Goal: Task Accomplishment & Management: Complete application form

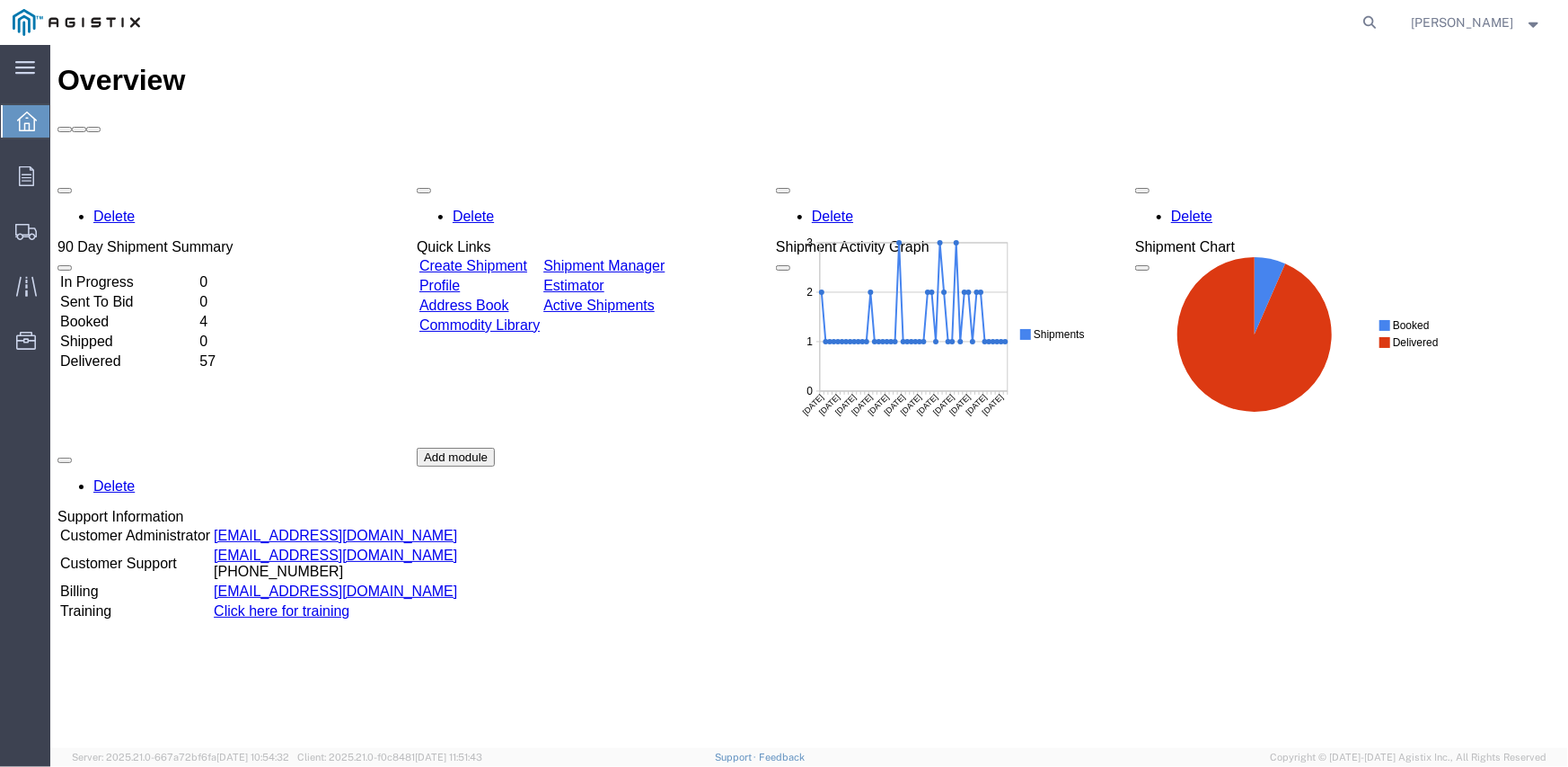
click at [506, 257] on link "Create Shipment" at bounding box center [473, 264] width 108 height 15
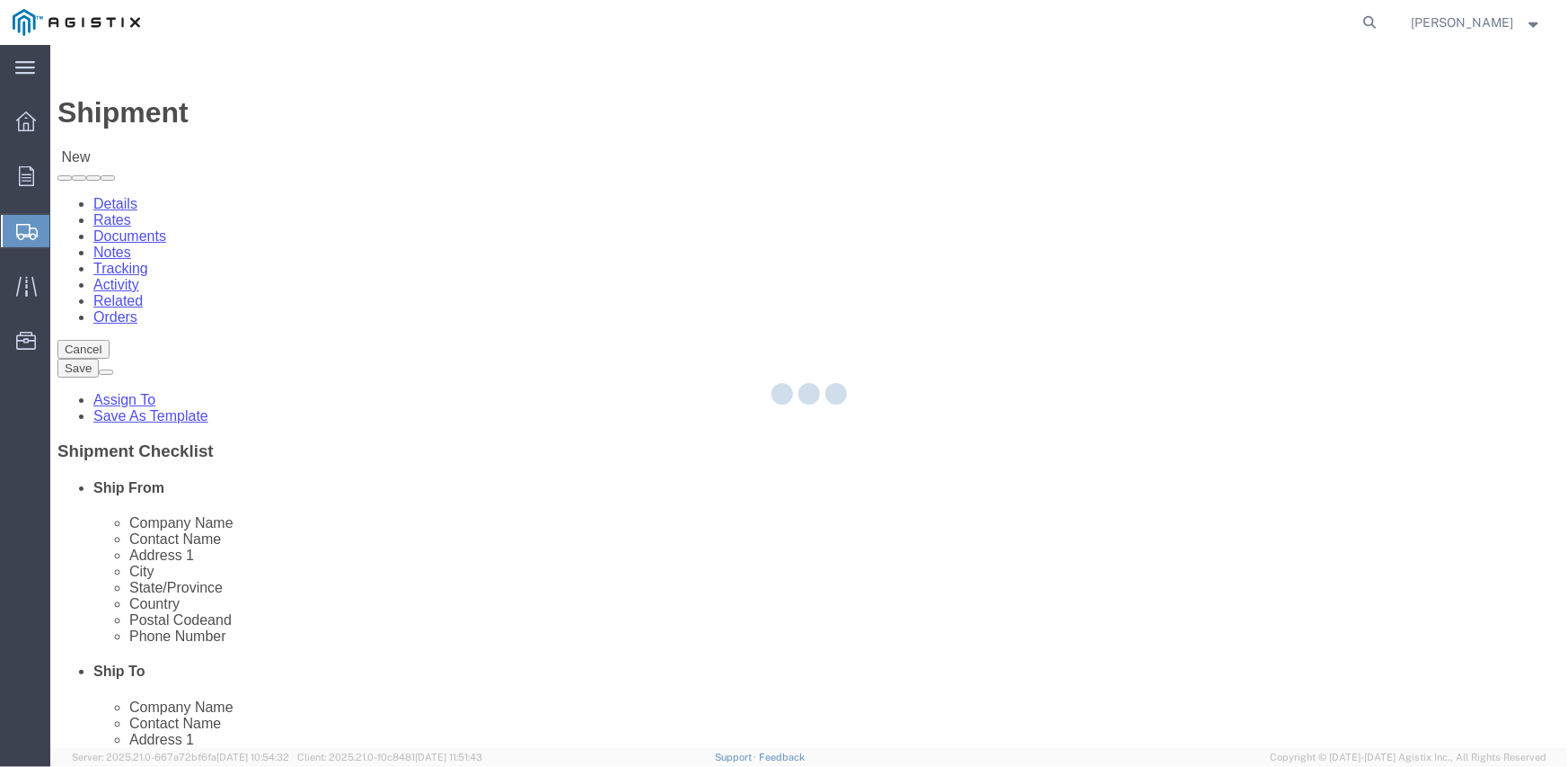
select select
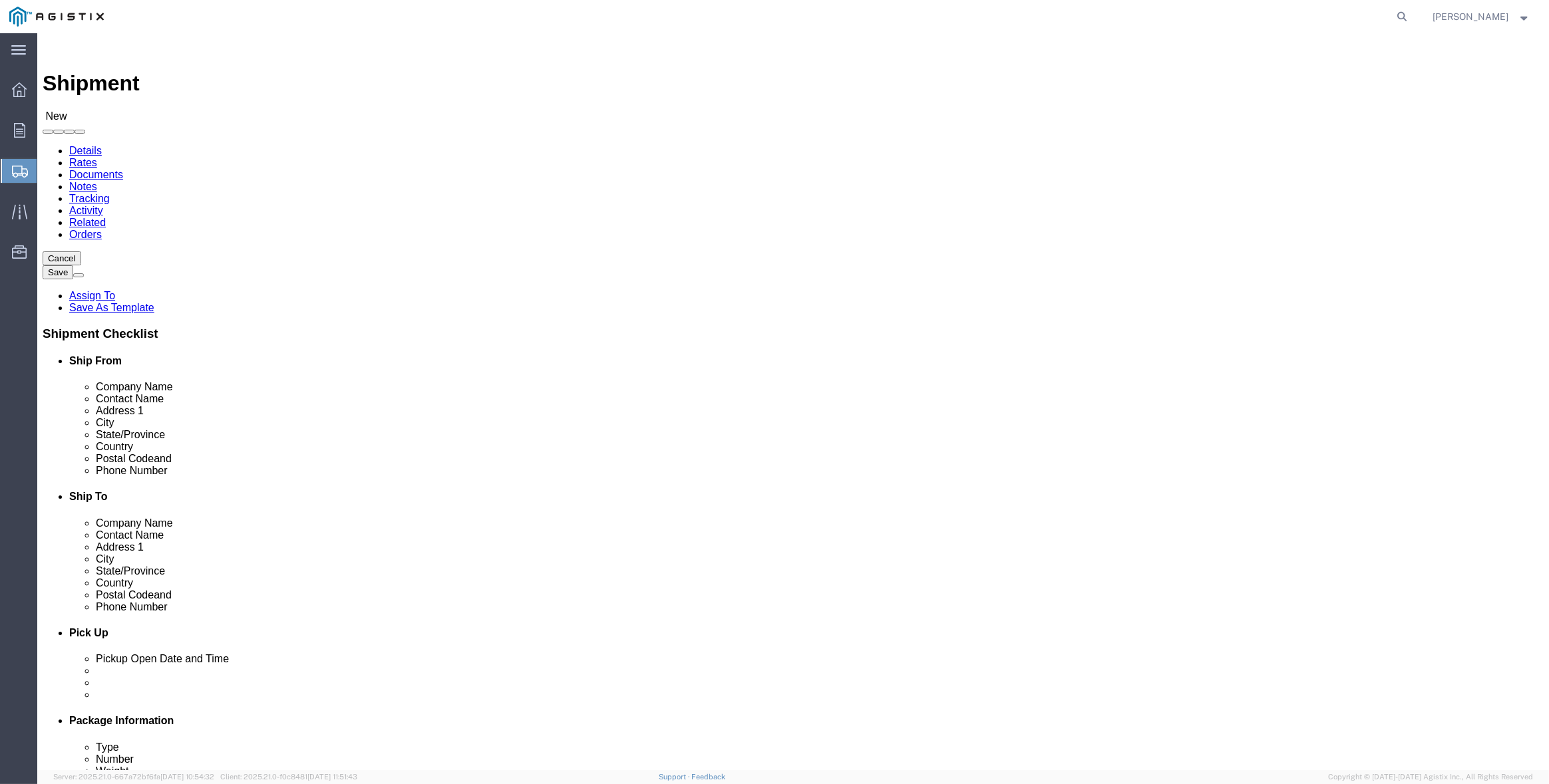
click select "Select Inertia Engineering & Machine Works Inc PG&E"
select select "9596"
click select "Select Inertia Engineering & Machine Works Inc PG&E"
select select "PURCHORD"
select select
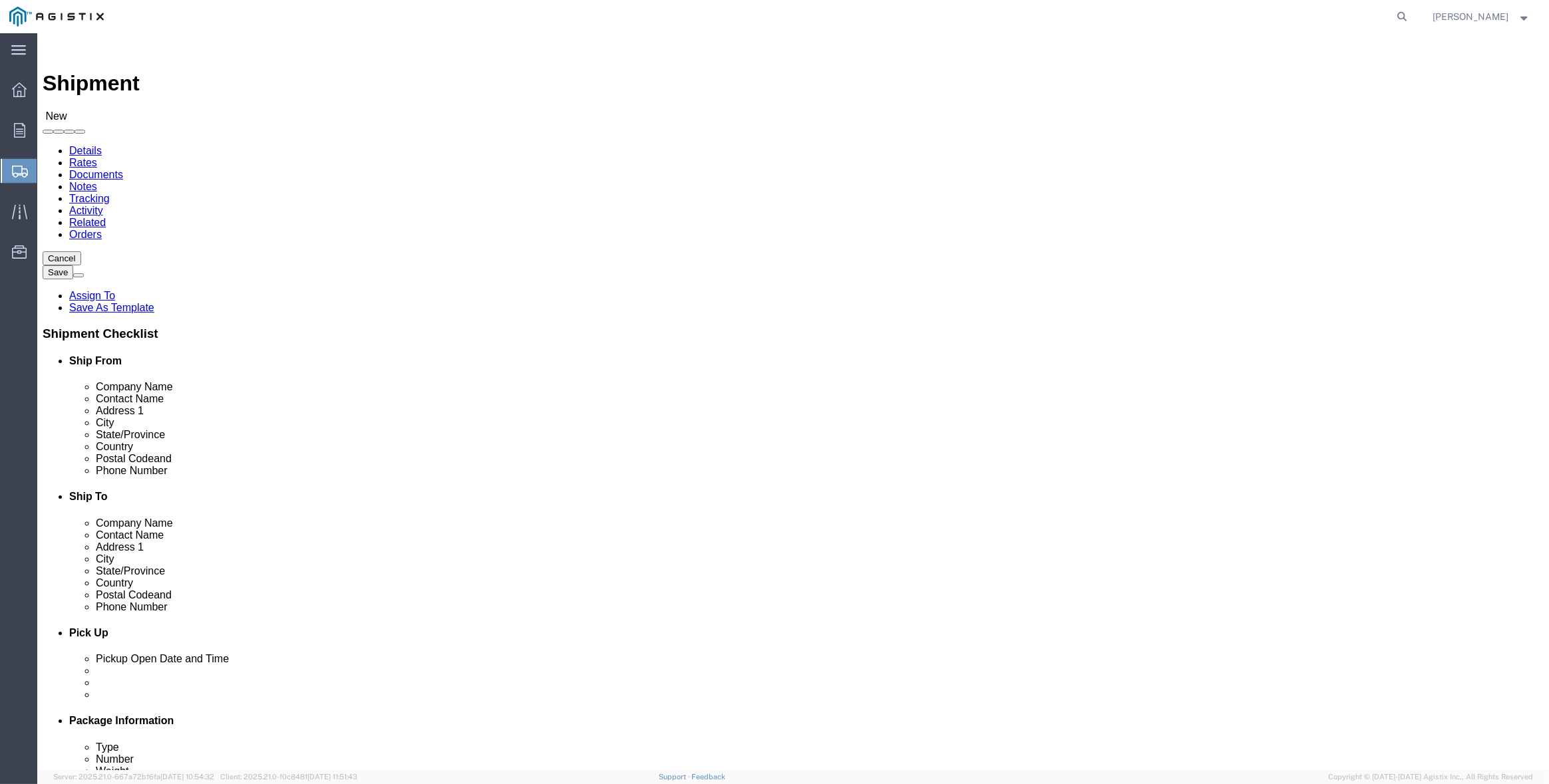
select select
click select "Select All Others [GEOGRAPHIC_DATA] [GEOGRAPHIC_DATA] [GEOGRAPHIC_DATA] [GEOGRA…"
select select "19996"
click select "Select All Others [GEOGRAPHIC_DATA] [GEOGRAPHIC_DATA] [GEOGRAPHIC_DATA] [GEOGRA…"
click span
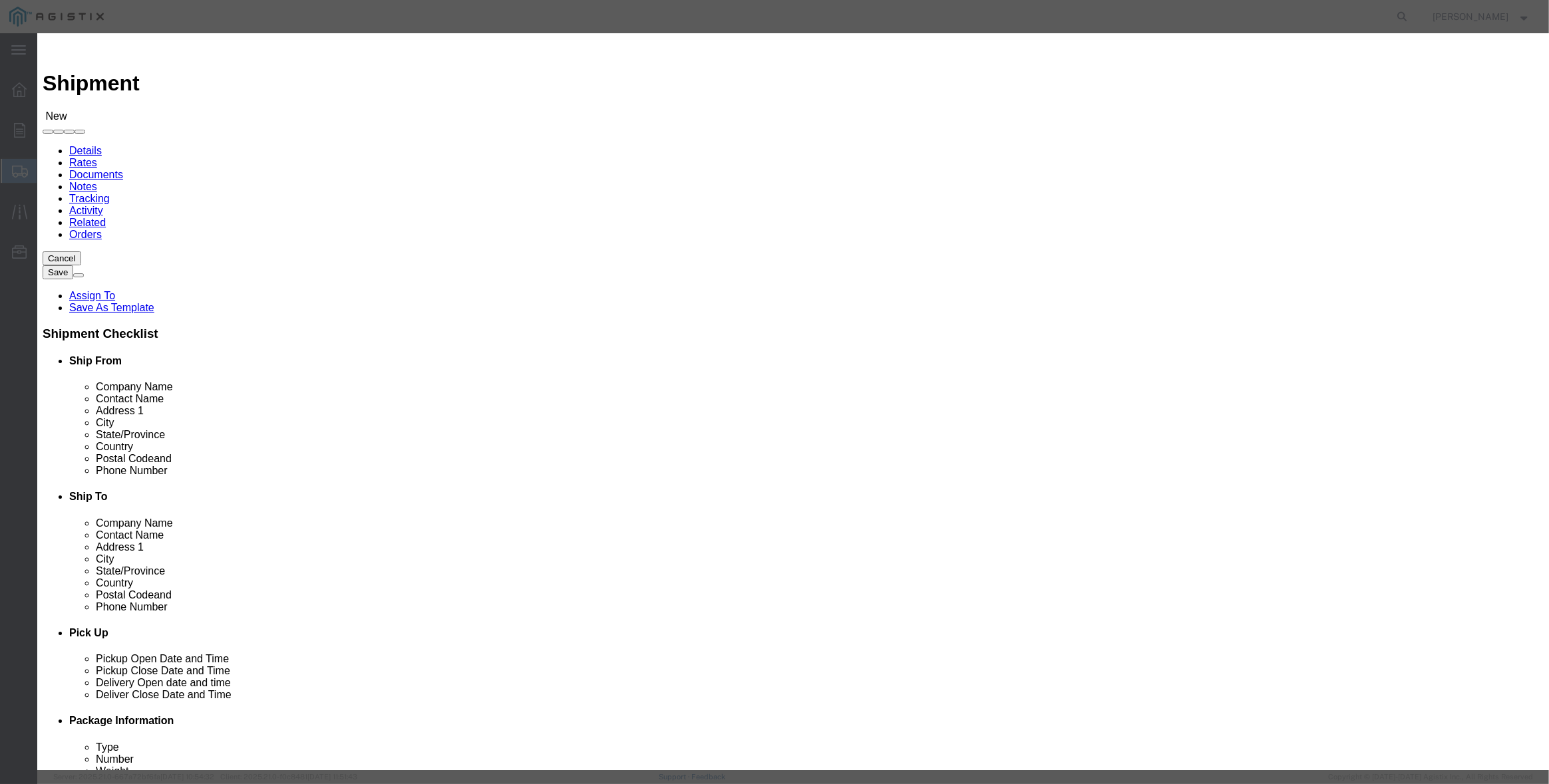
click button "Select"
select select
type input "MPS dba Inertia Engineering & Machine Works Inc"
type input "[PERSON_NAME]"
type input "[STREET_ADDRESS][PERSON_NAME]"
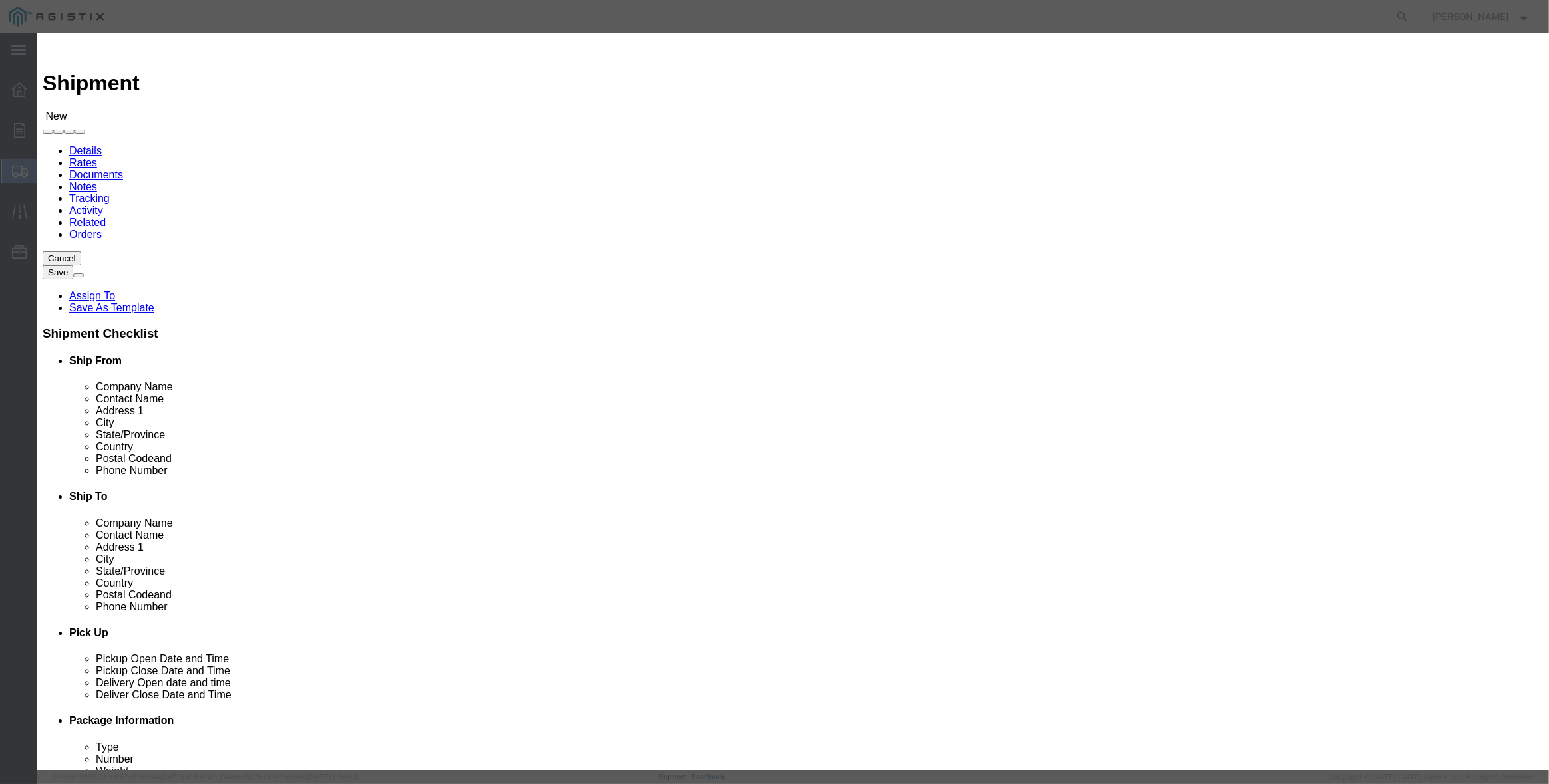
type input "Stockton"
type input "95215"
type input "[PHONE_NUMBER]"
select select "CA"
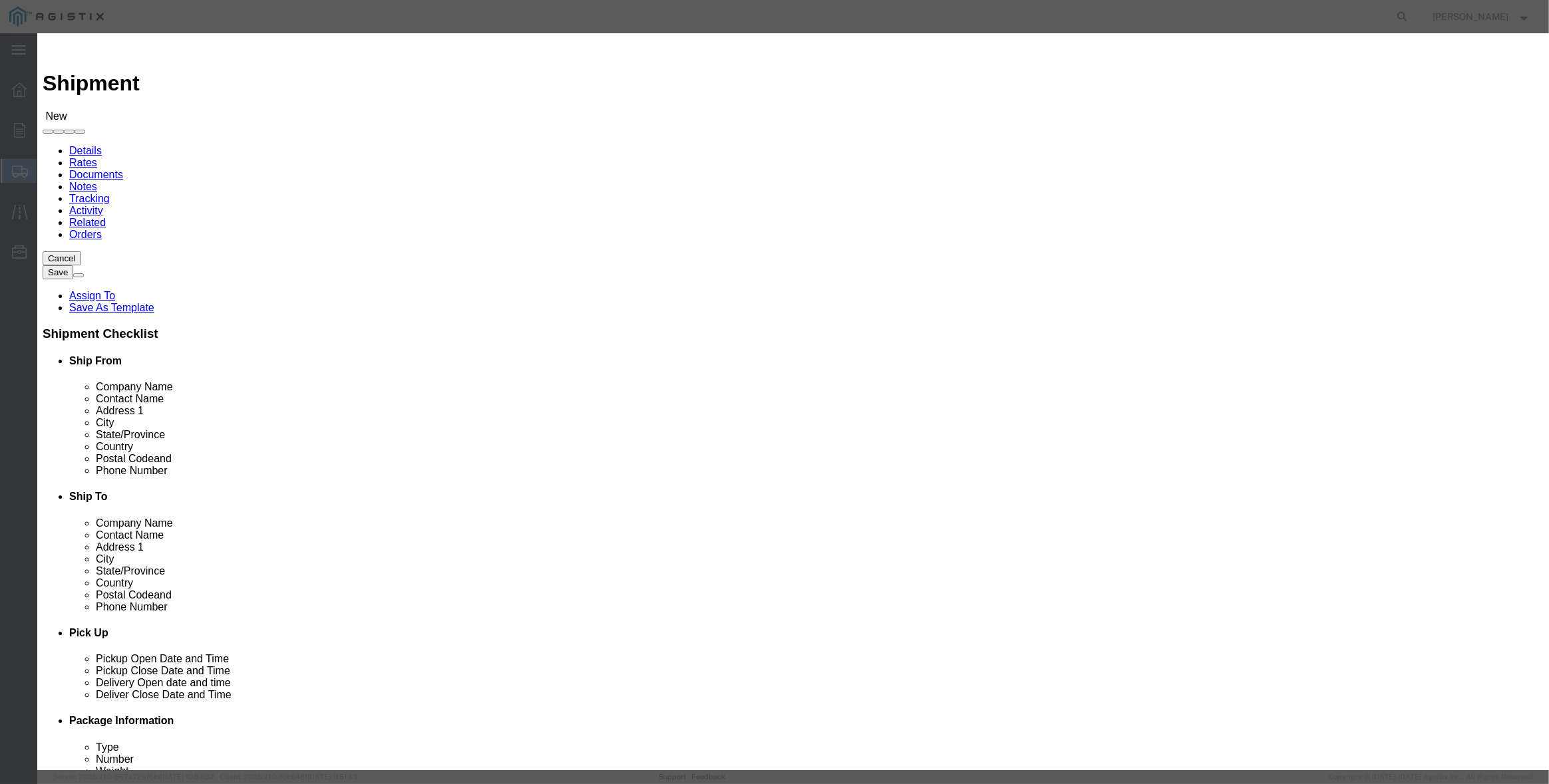
click button "Select"
select select
type input "Pacific Gas & Electric Company"
type input "Marysville Receiving"
type input "[STREET_ADDRESS]"
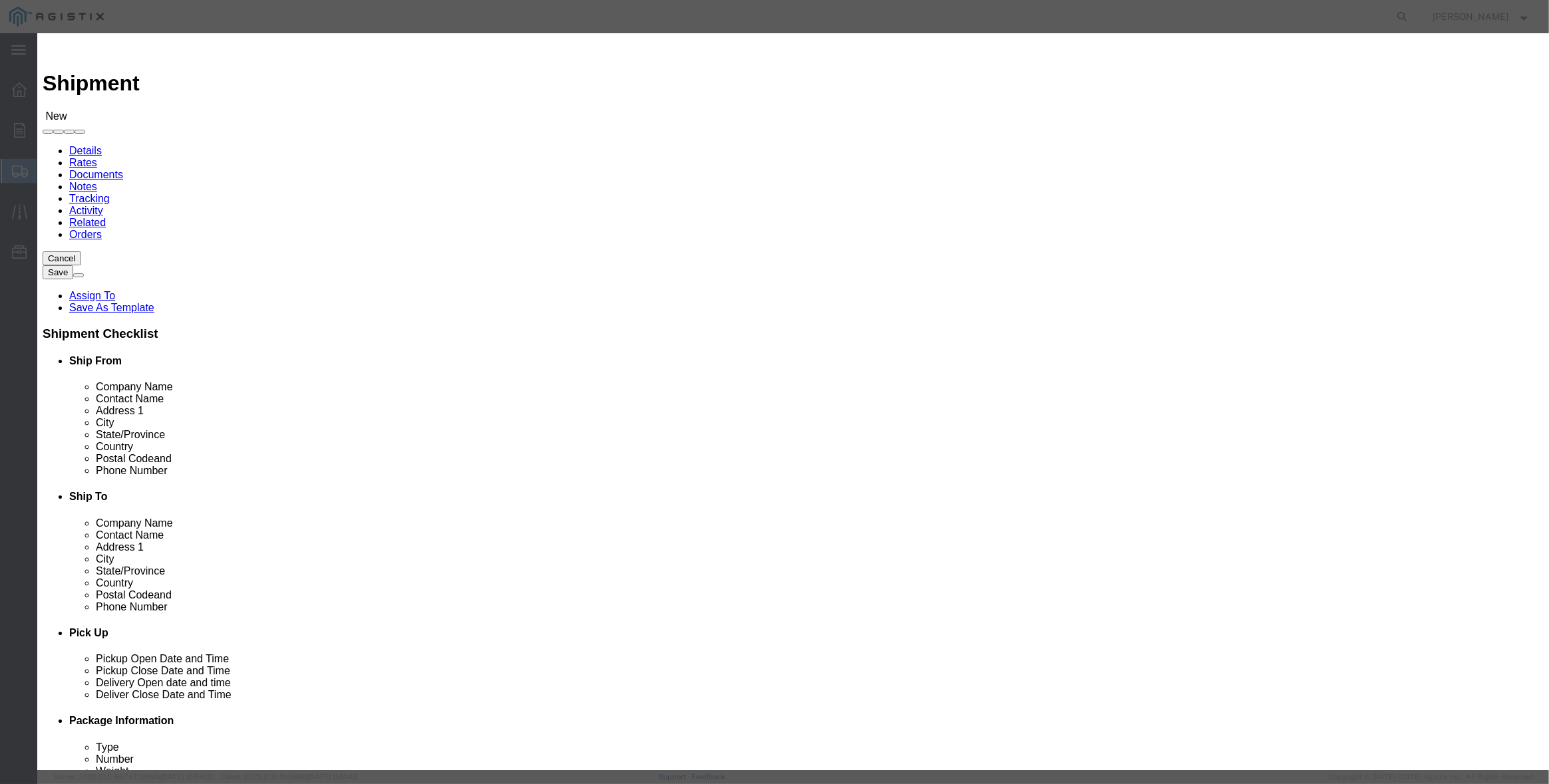
type input "MARYSVILLE RECEIVING"
type input "Wheatland"
type input "95692"
type input "[PHONE_NUMBER]"
select select "CA"
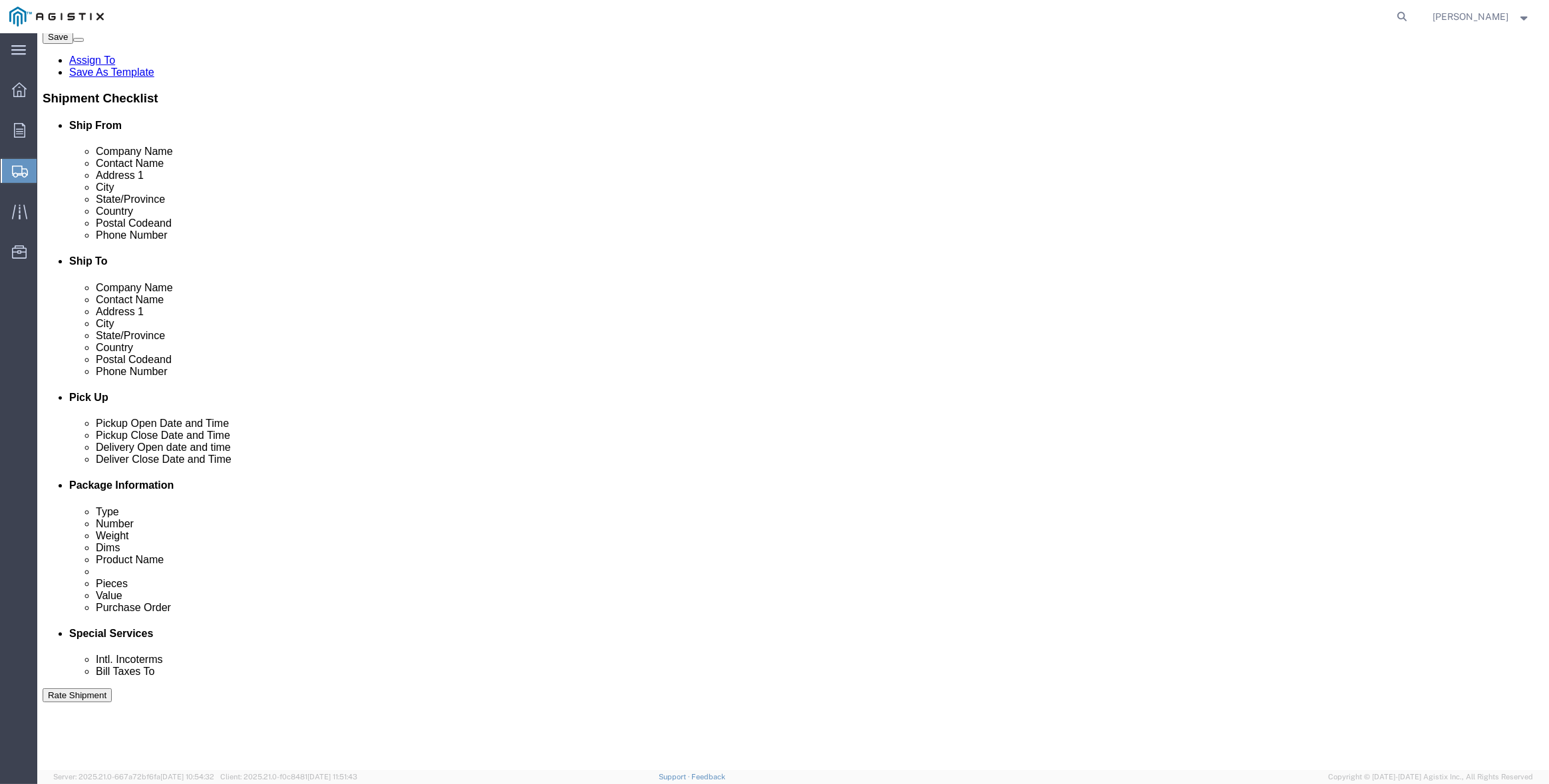
scroll to position [266, 0]
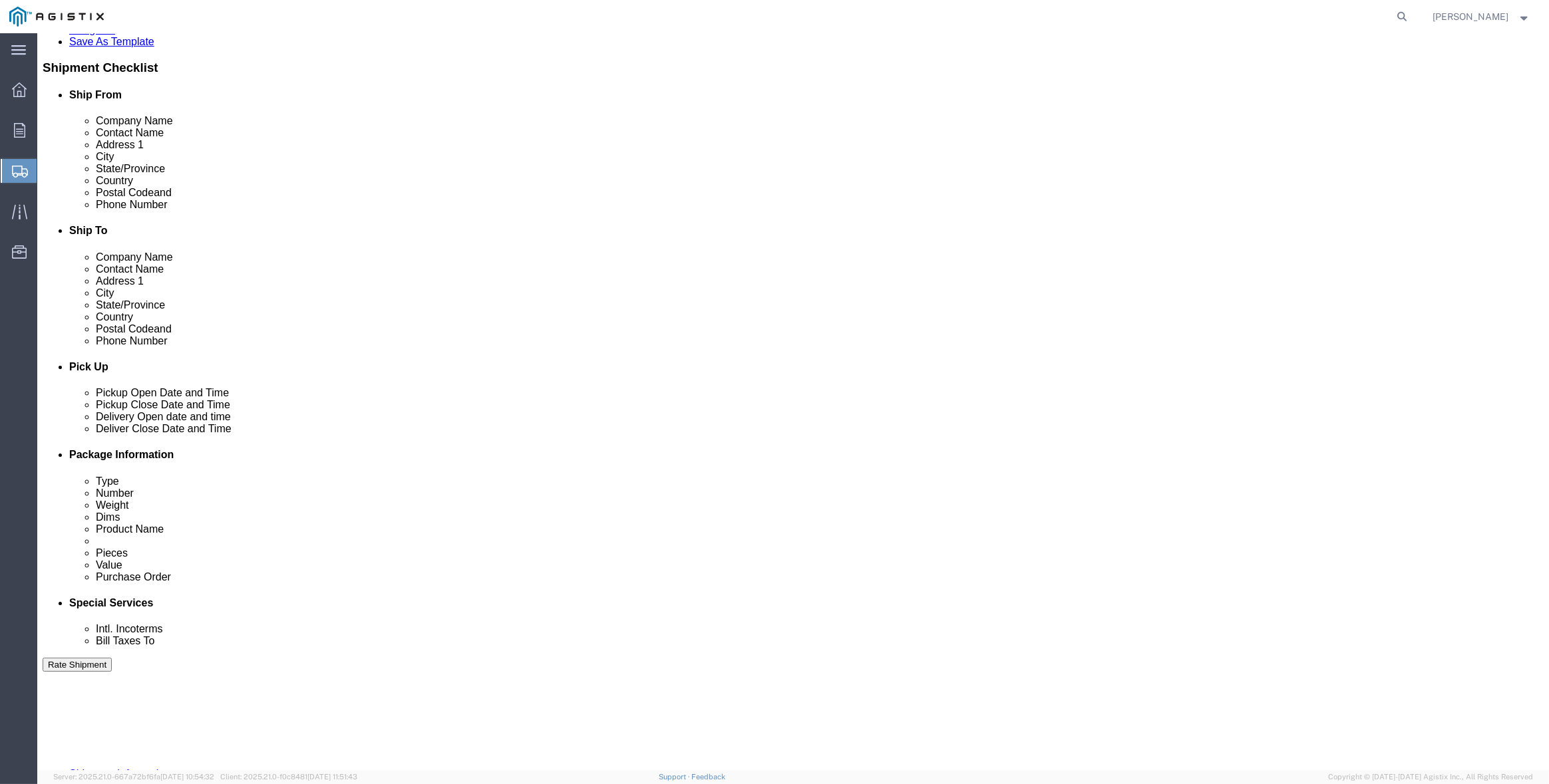
click div "[DATE] 11:00 AM"
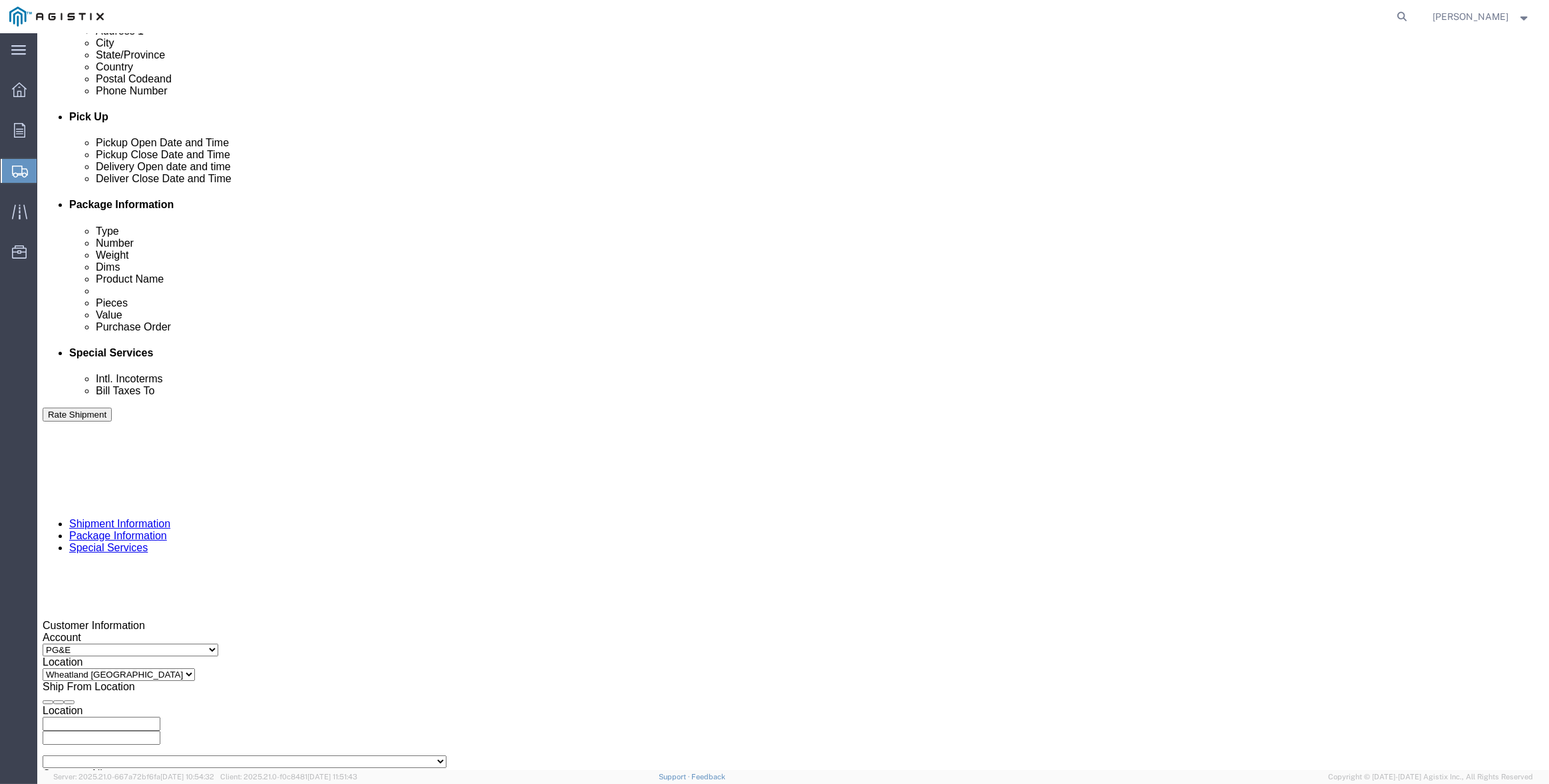
click input "11:00 AM"
type input "6:00 AM"
click button "Apply"
click div "[DATE] 7:00 AM"
type input "2:00 PM"
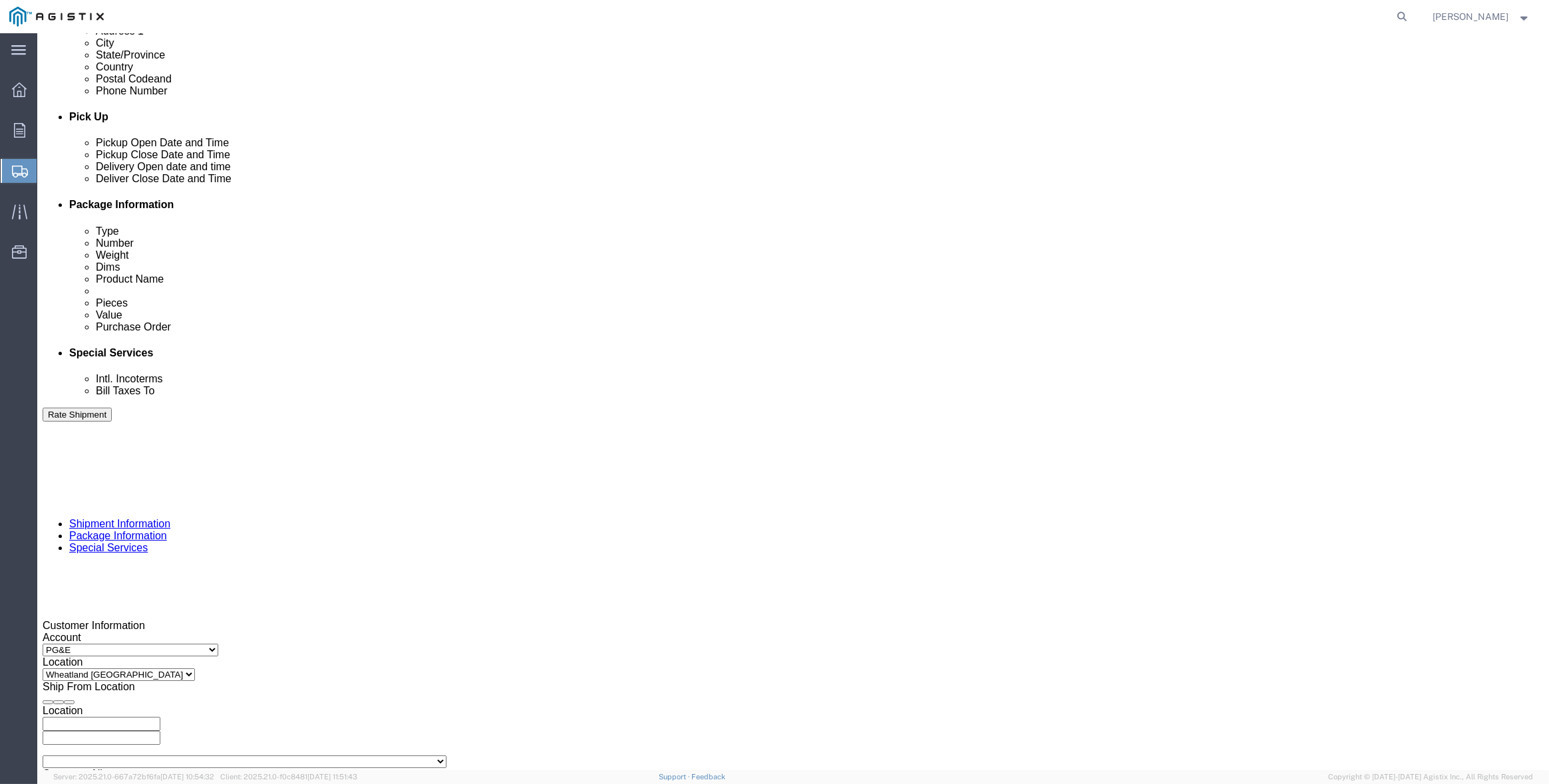
click button "Apply"
click div
click input "3:00 PM"
type input "8:00 AM"
click button "Apply"
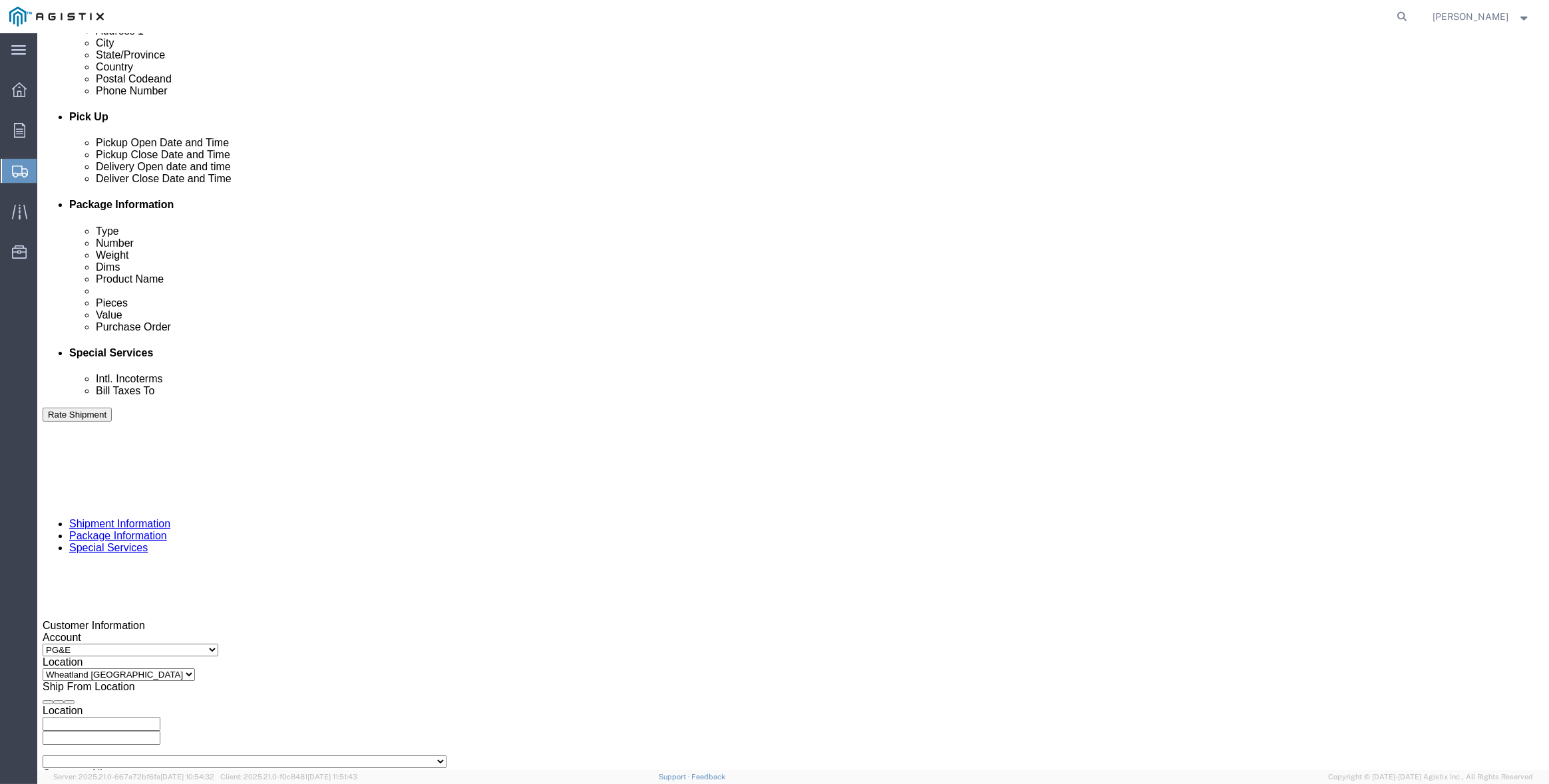
click div
type input "3:00 PM"
click button "Apply"
click input "text"
type input "3501411333"
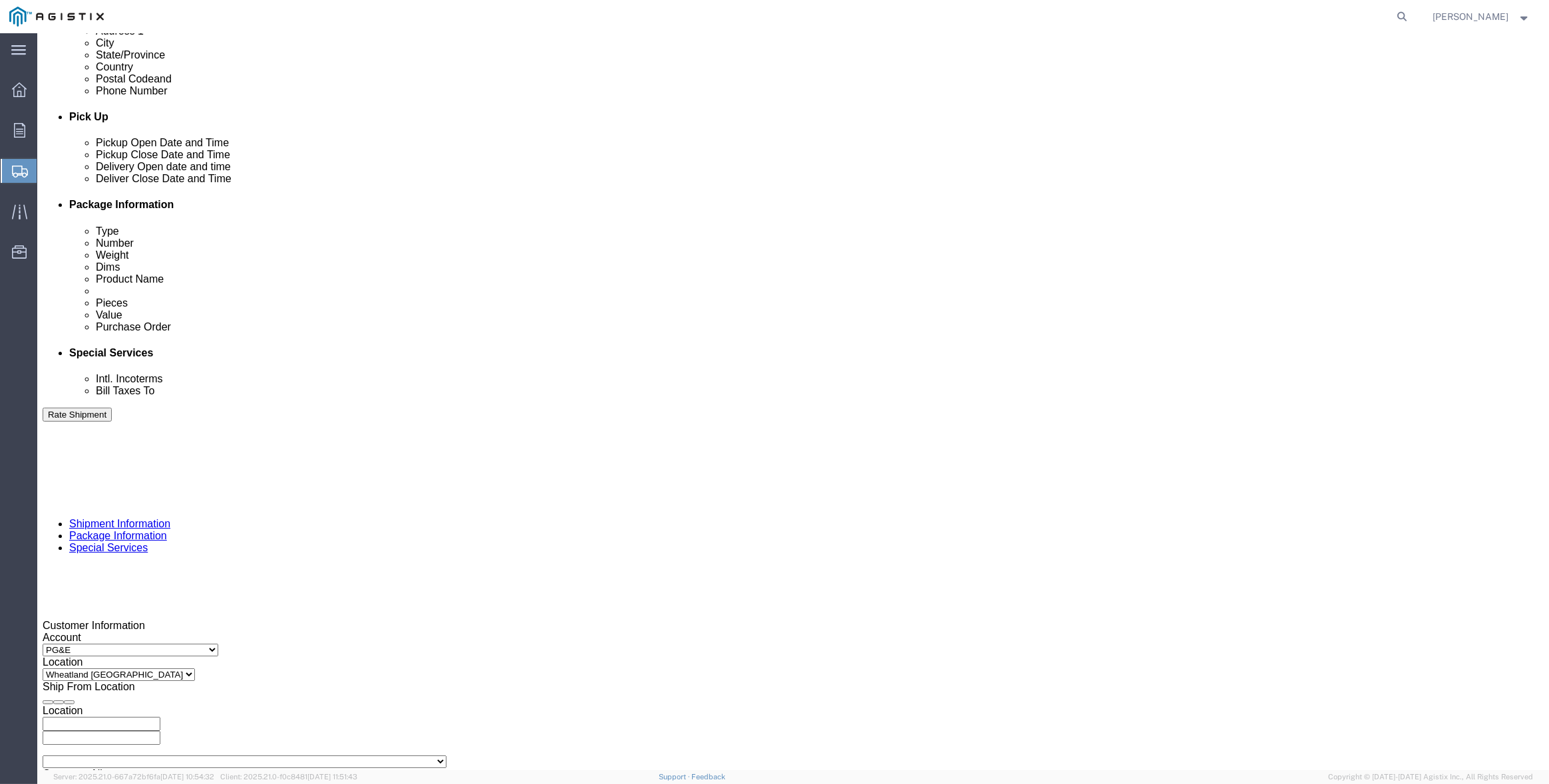
select select "SALEORDR"
type input "294907"
click select "Select Air Less than Truckload Multi-Leg Ocean Freight Rail Small Parcel Truckl…"
select select "TL"
click select "Select Air Less than Truckload Multi-Leg Ocean Freight Rail Small Parcel Truckl…"
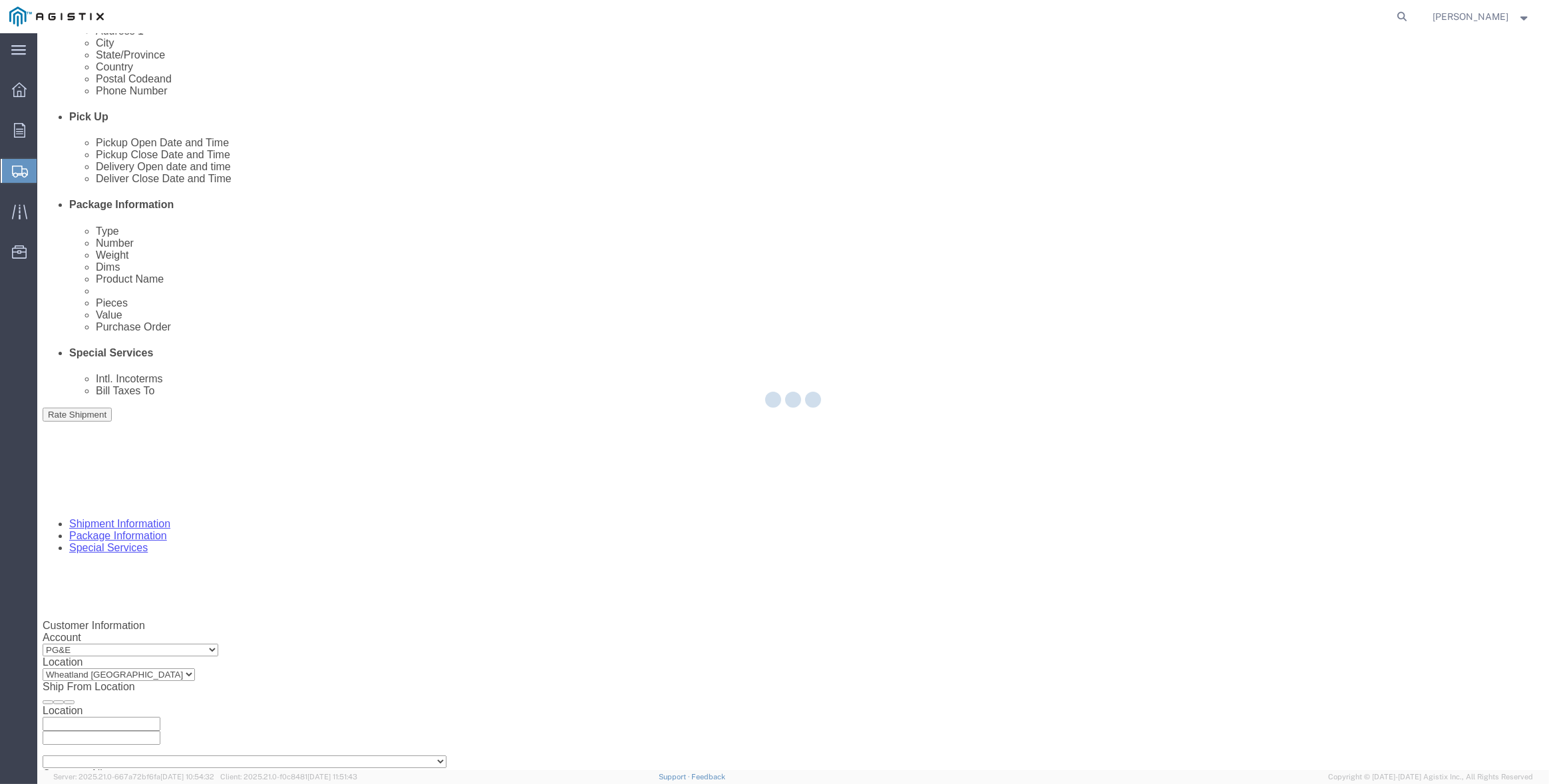
select select
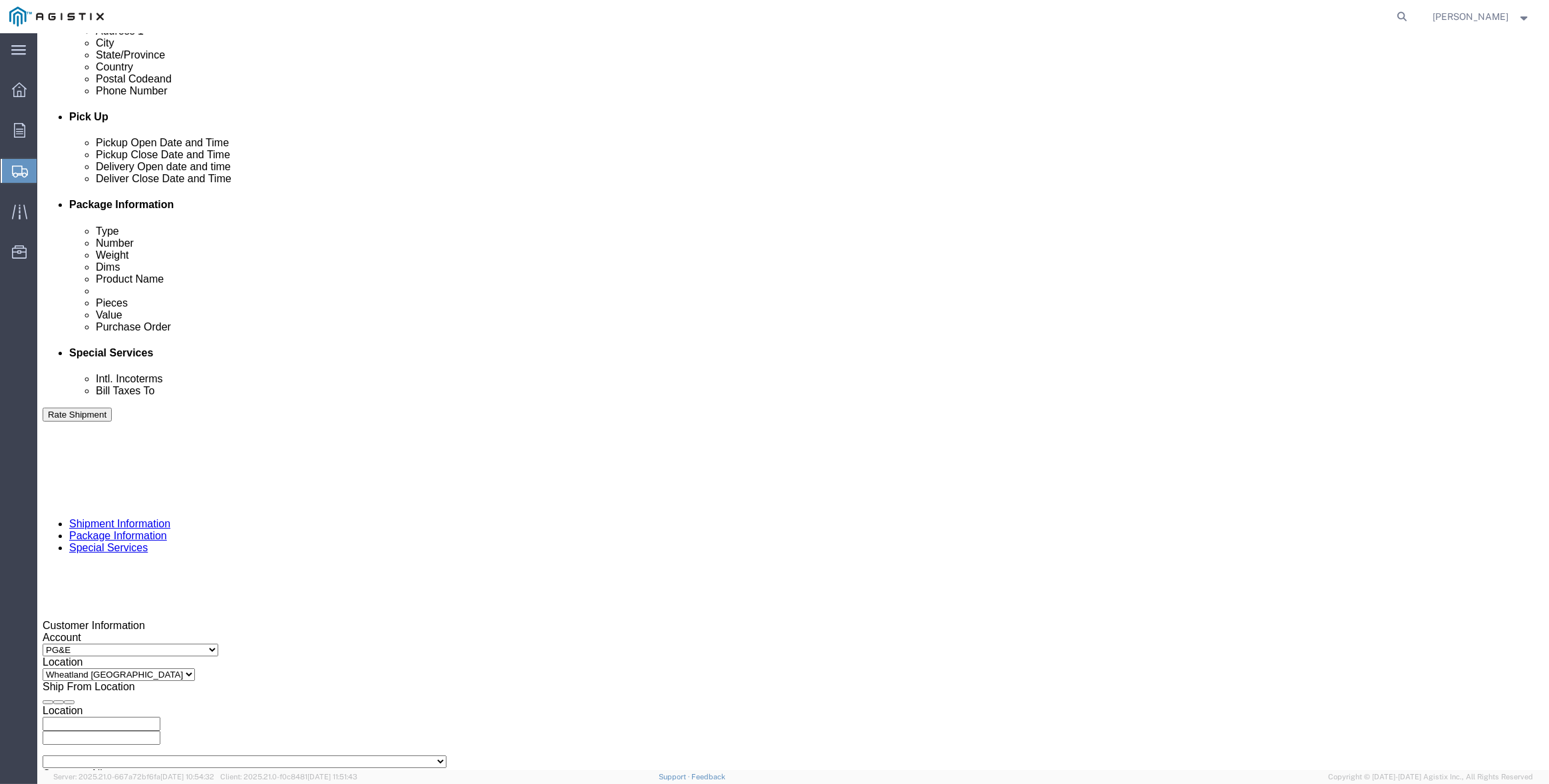
click button "Continue"
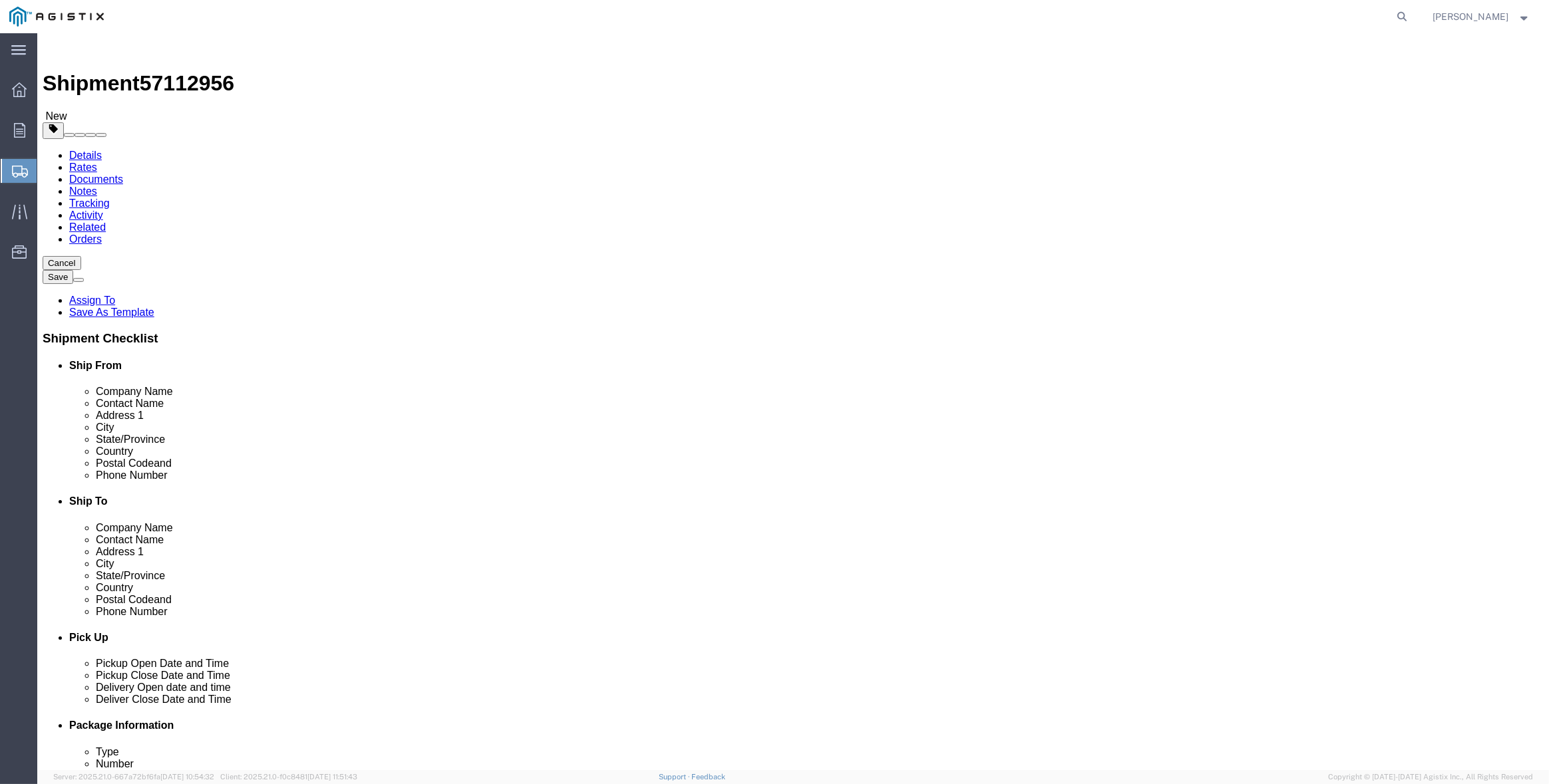
click select "Select Bulk Bundle(s) Cardboard Box(es) Carton(s) Crate(s) Drum(s) (Fiberboard)…"
select select "CRAT"
click select "Select Bulk Bundle(s) Cardboard Box(es) Carton(s) Crate(s) Drum(s) (Fiberboard)…"
click input "1"
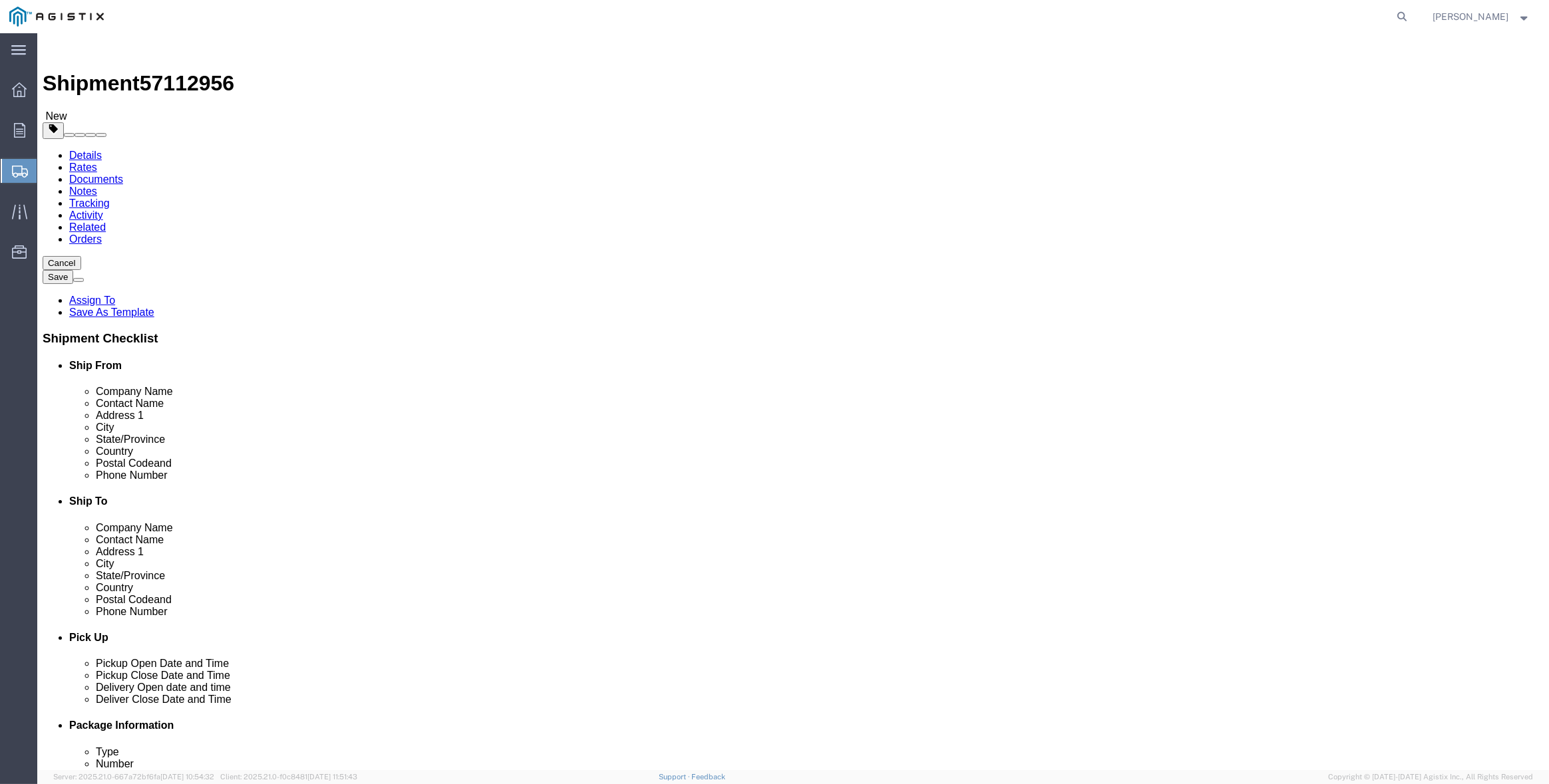
type input "6"
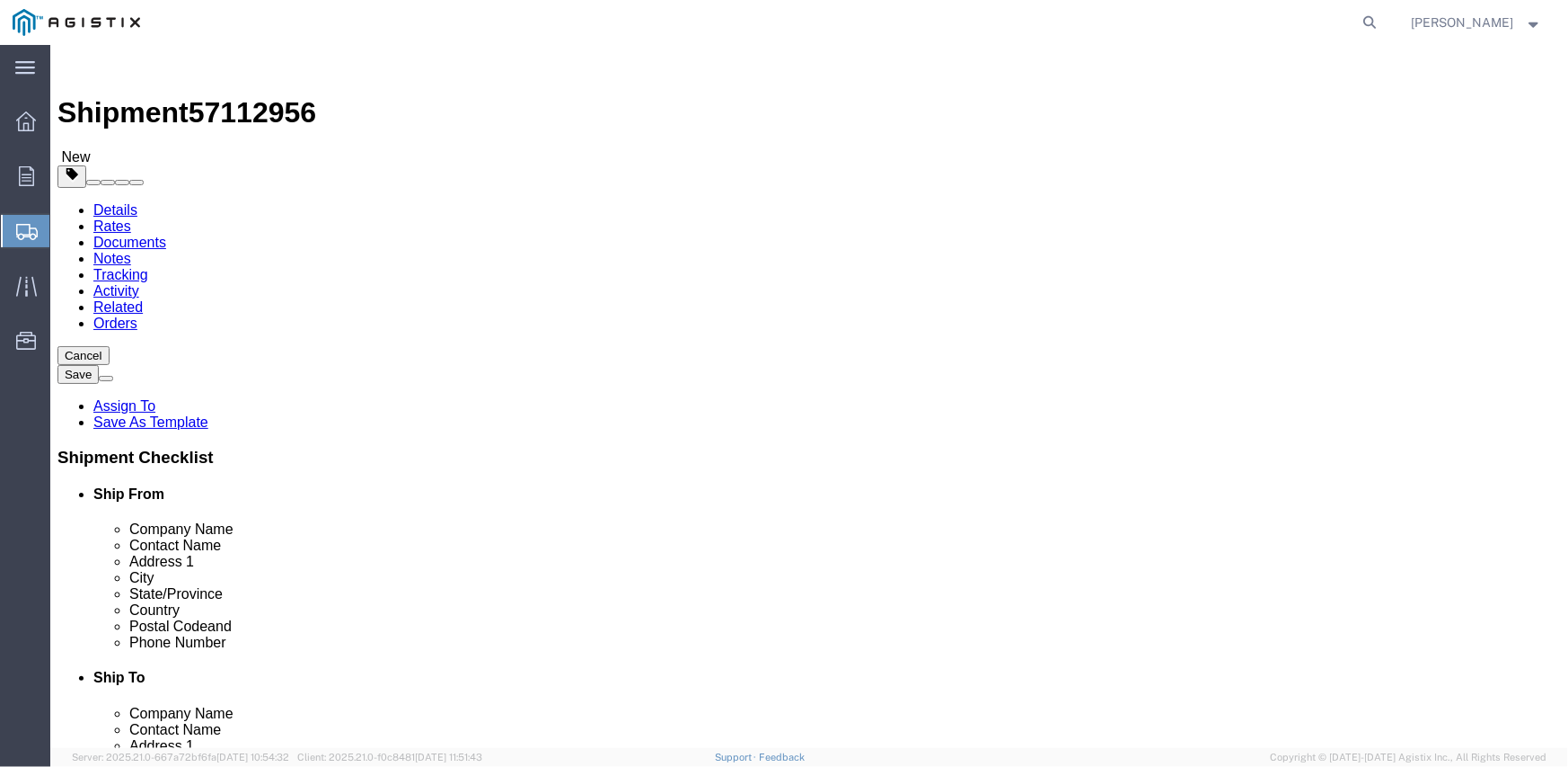
type input "139"
type input "47"
type input "49"
click input "0.00"
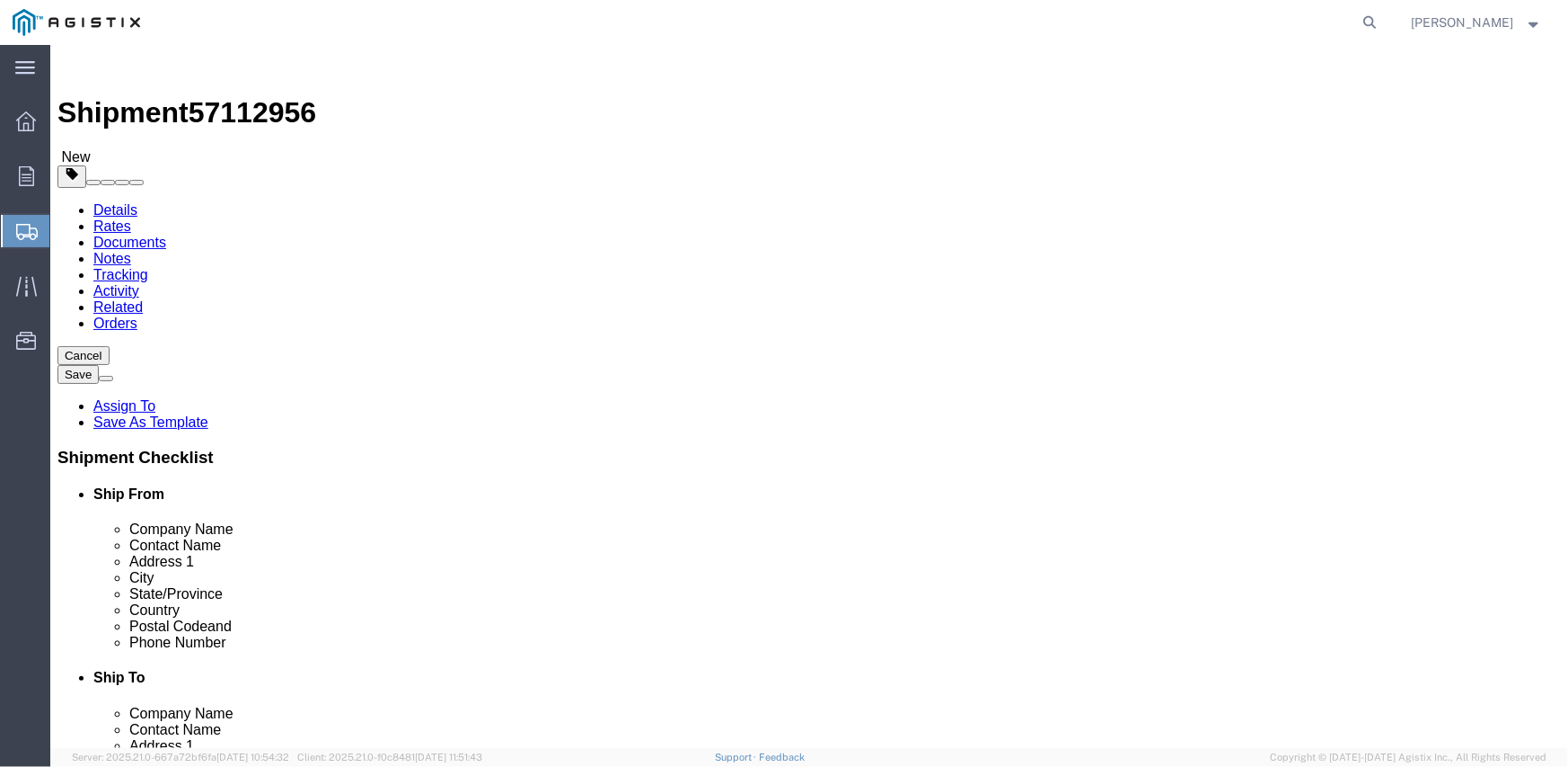
type input "3966"
click div "6 x Crate(s) Package Type Select Bulk Bundle(s) Cardboard Box(es) Carton(s) Cra…"
click link "Add Content"
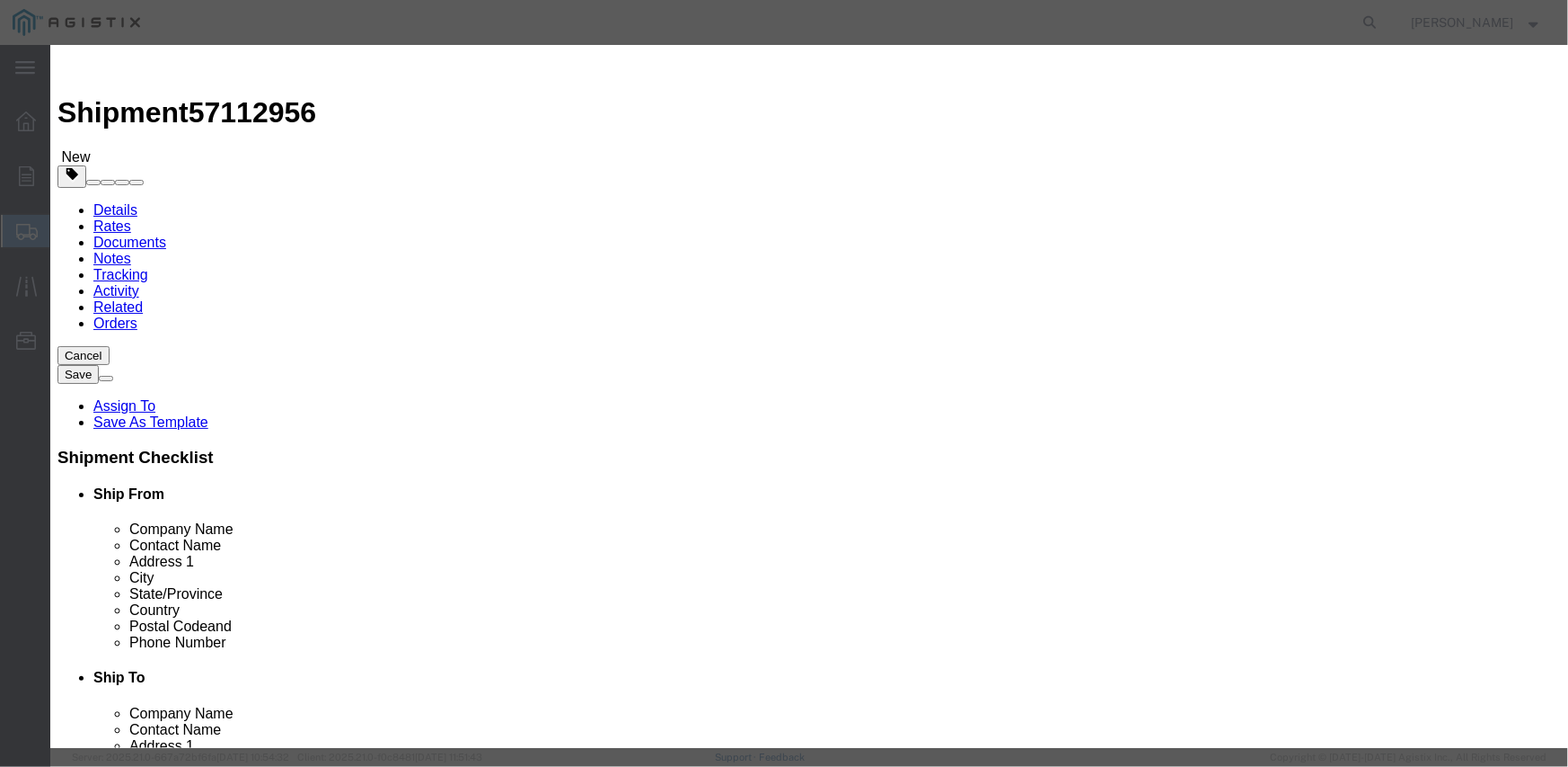
click input "text"
type input "M"
type input "3"
type input "M343728"
click td "Name: SWITCH LINEBOSS 25KV 900A"
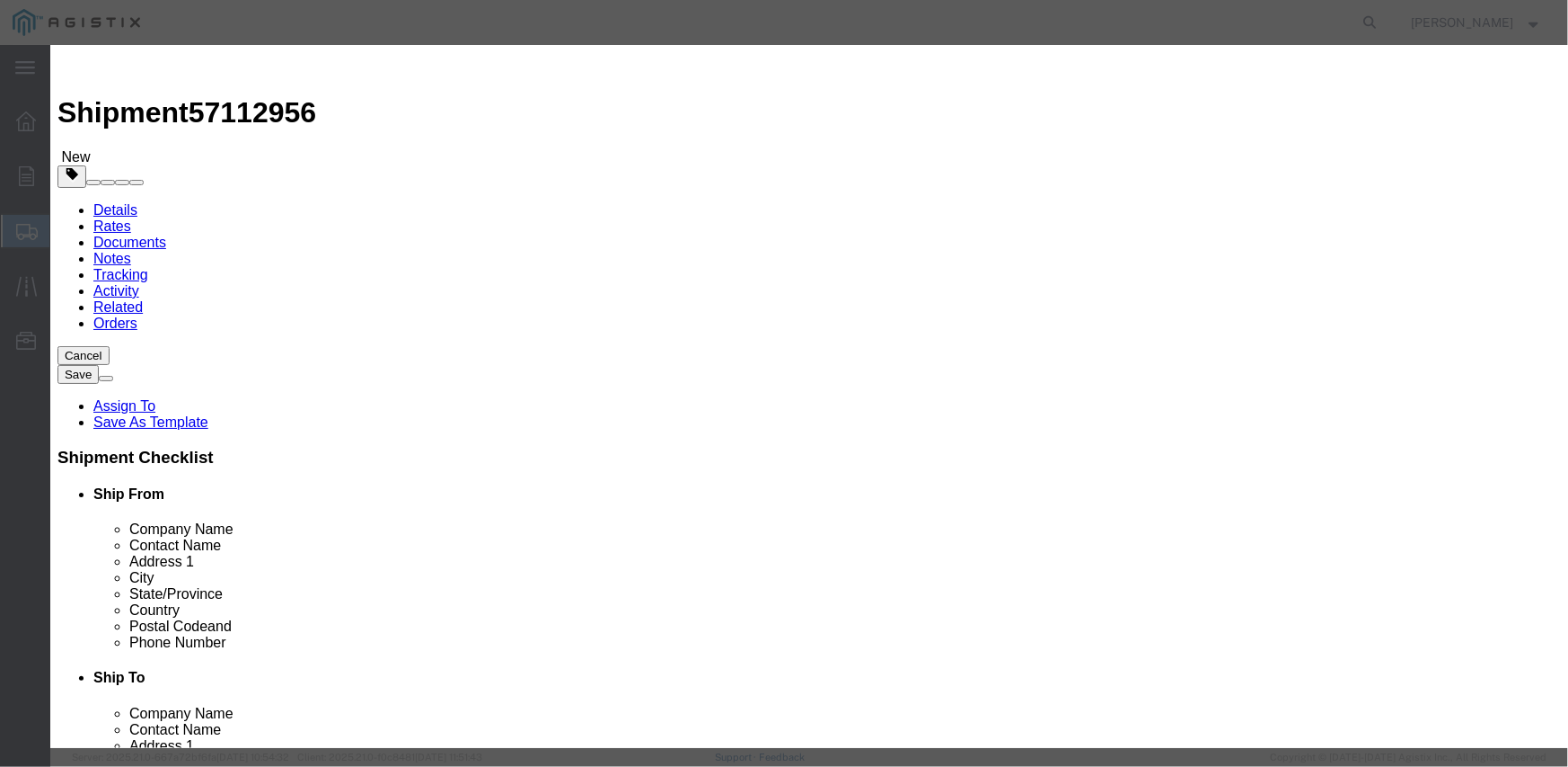
select select
select select "USD"
type input "SWITCH LINEBOSS 25KV 900A"
type input "M343728"
type input "SWITCH LINEBOSS 25KV 900A"
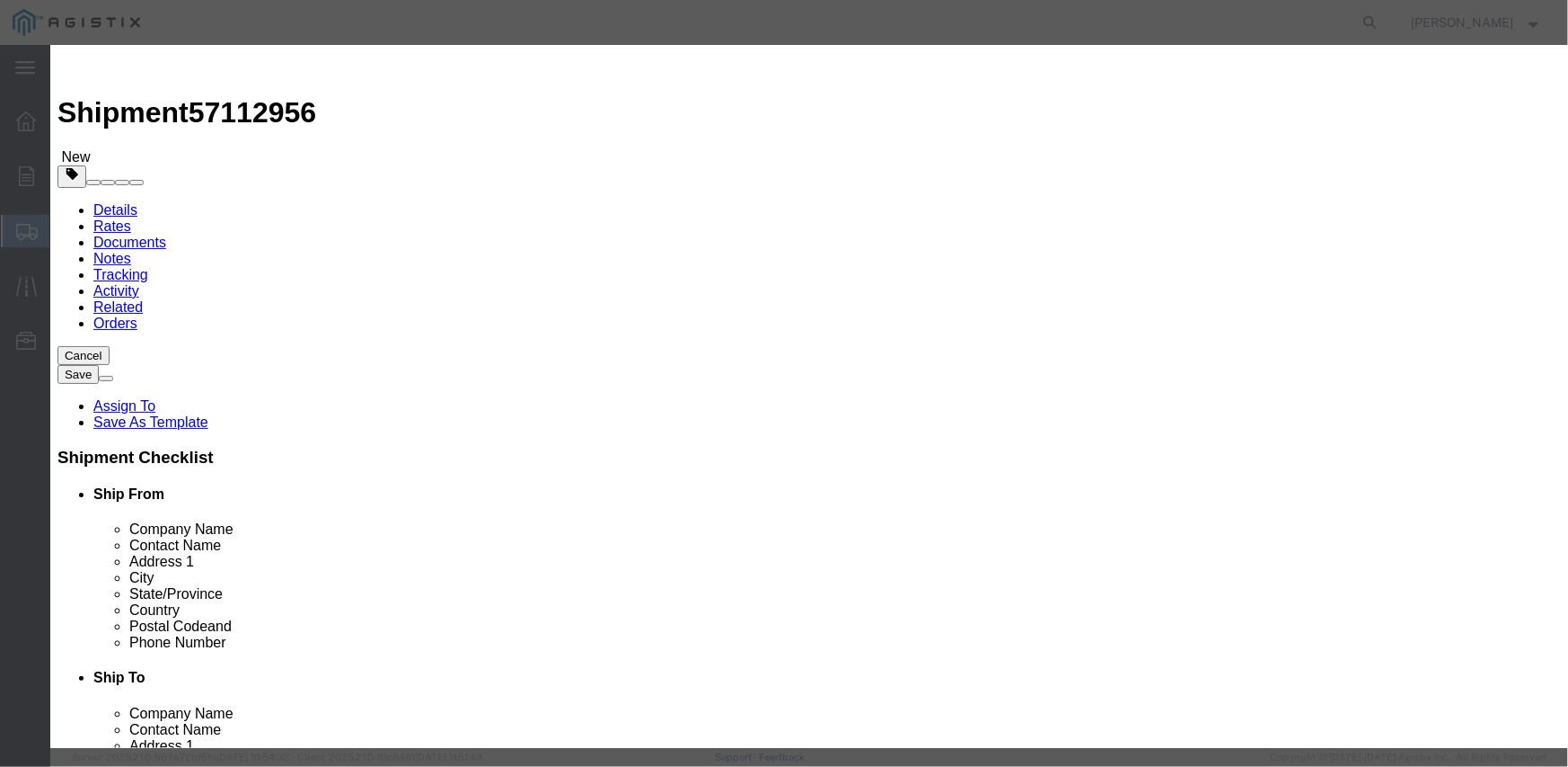
click input "text"
type input "6"
select select "EA"
paste input "25,138.80"
type input "25,138.80"
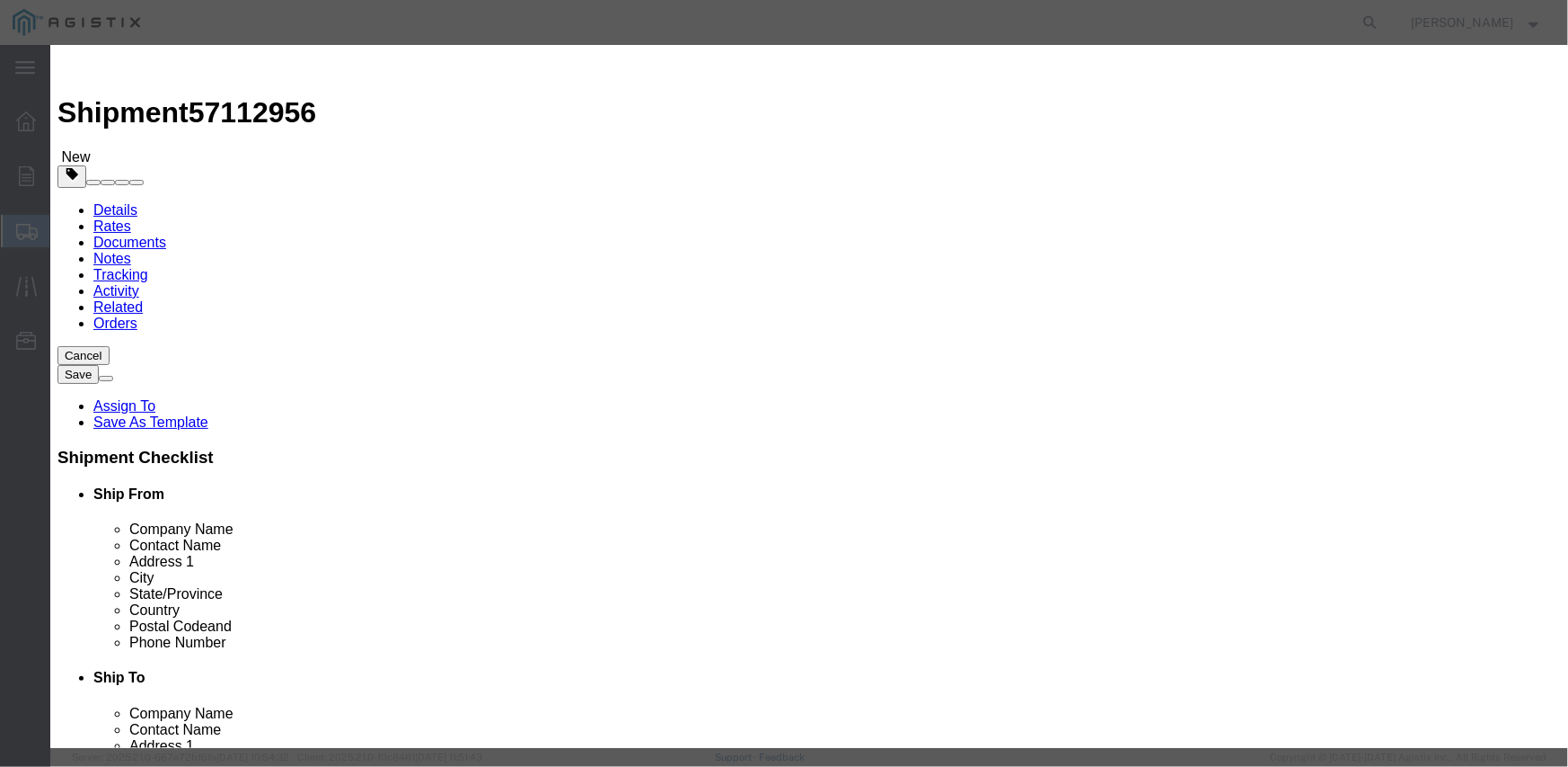
click textarea
paste textarea "L26S1LSUG3P4T"
type textarea "L26S1LSUG3P4T"
click select "Select Account Type Activity ID Airline Appointment Number ASN Batch Number Bil…"
select select "PURCHORD"
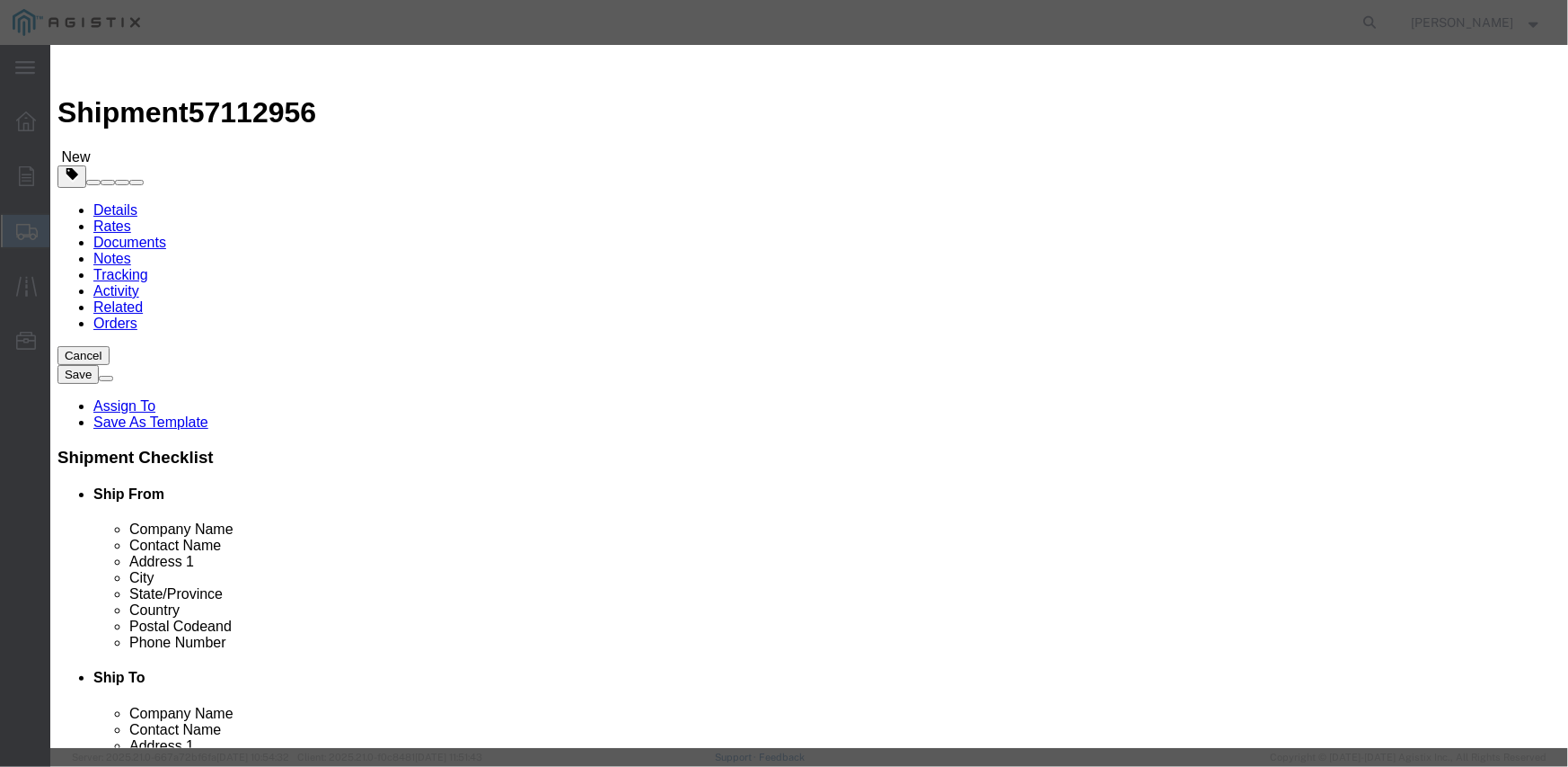
click select "Select Account Type Activity ID Airline Appointment Number ASN Batch Number Bil…"
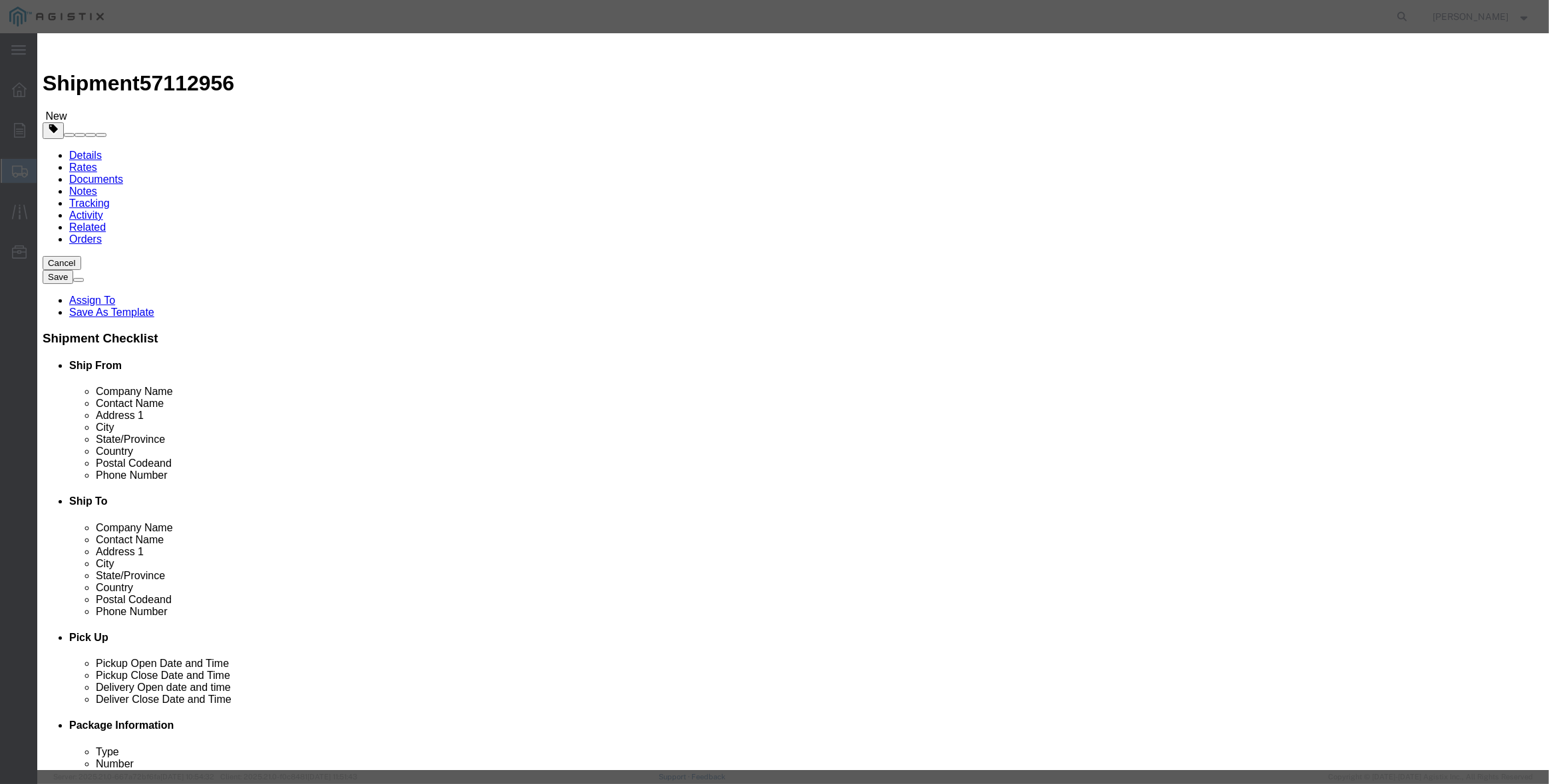
click input "text"
type input "3501411333"
select select "SALEORDR"
type input "294907"
click div "Save & Add Another Save & Close Close"
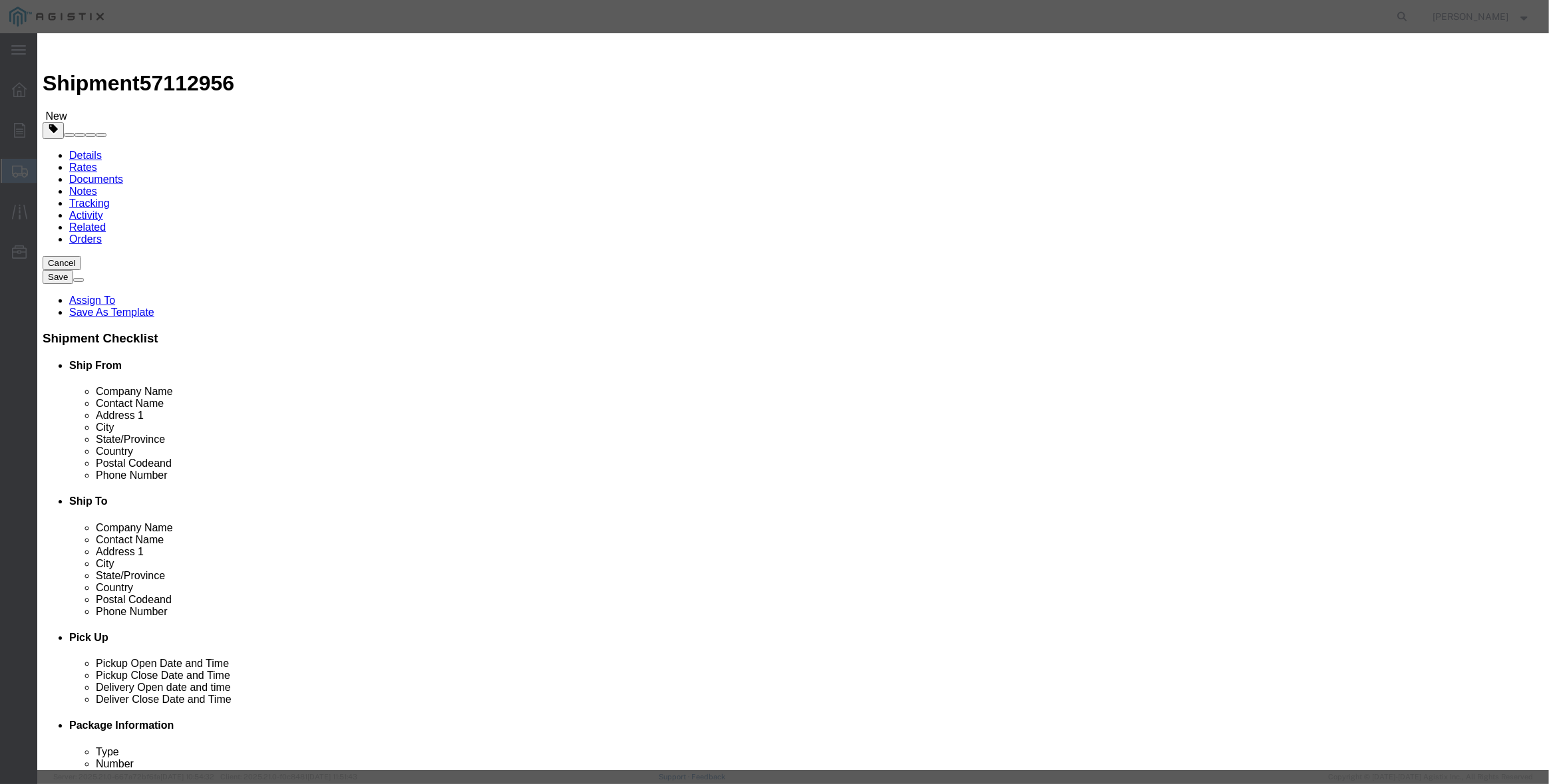
click button "Save & Close"
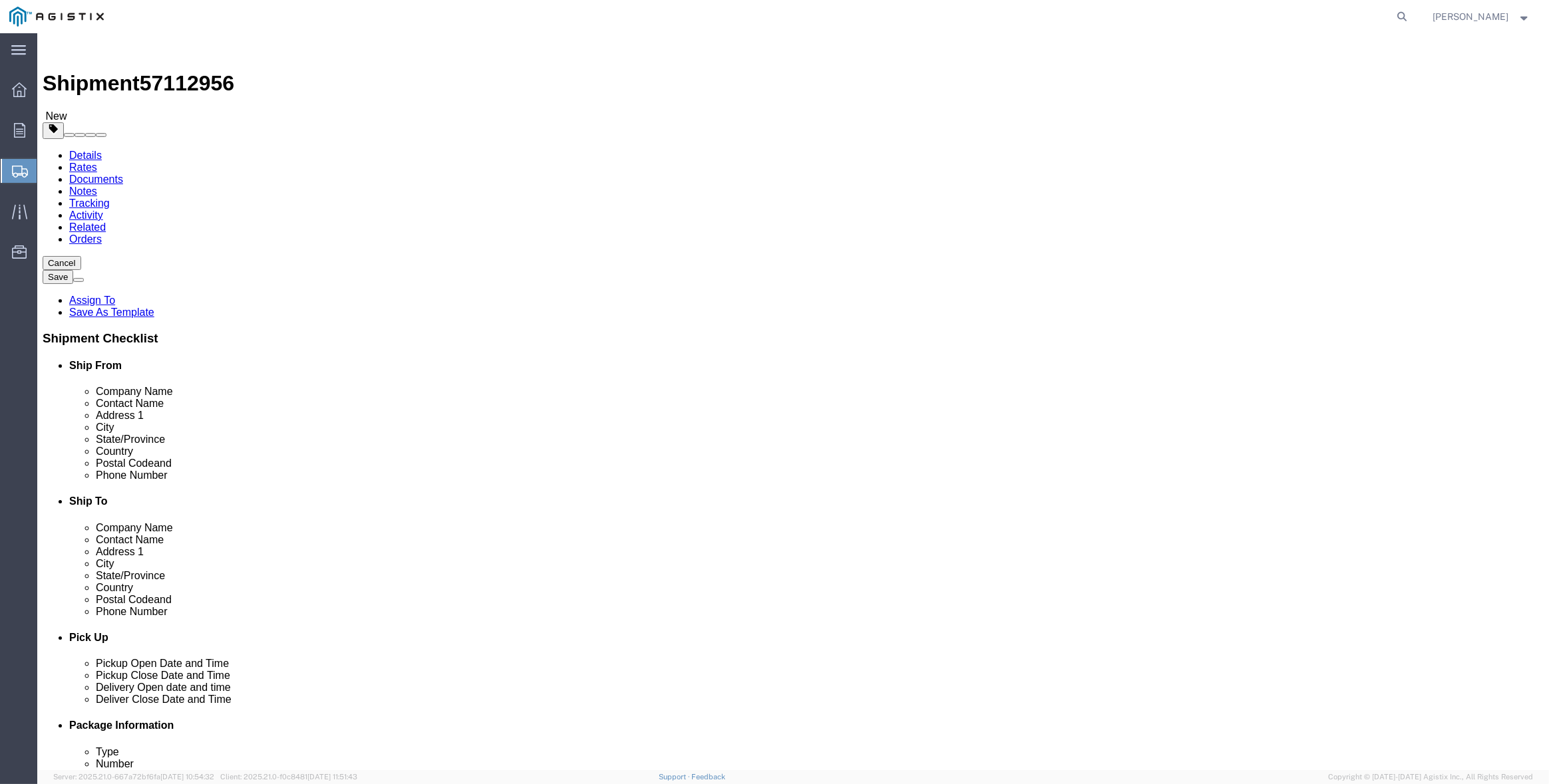
click button "Previous"
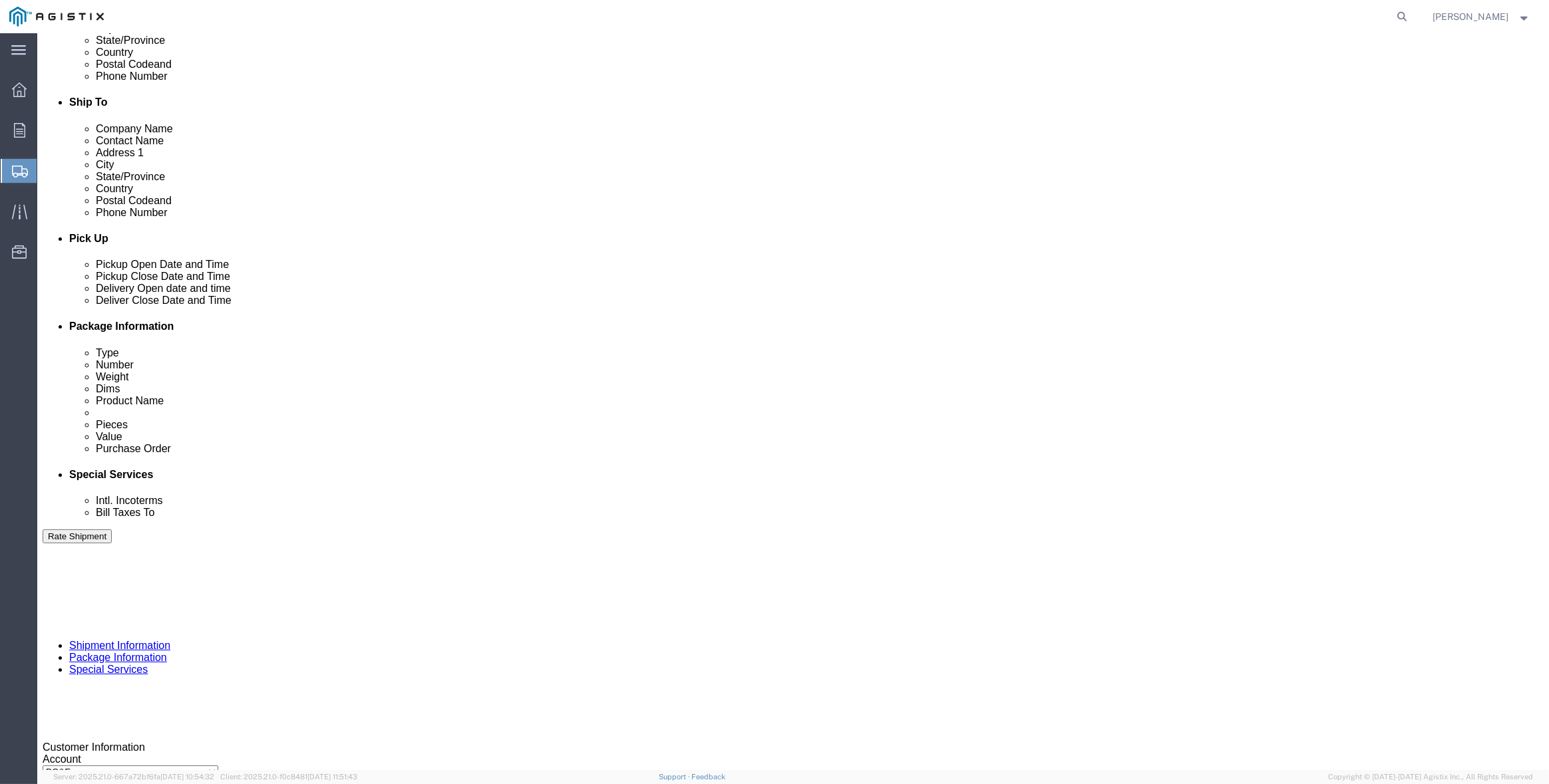
scroll to position [516, 0]
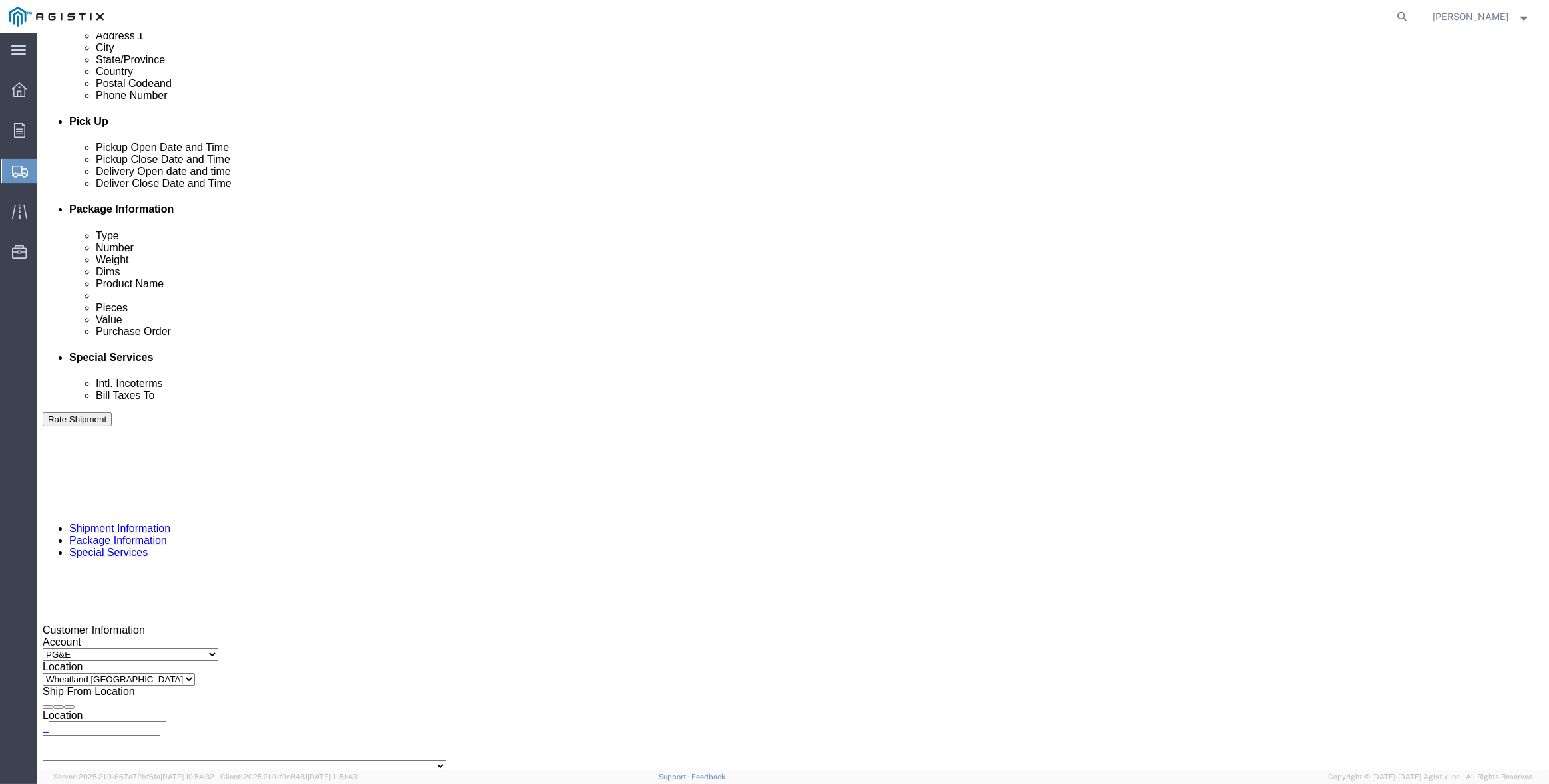
click select "Select Air Less than Truckload Multi-Leg Ocean Freight Rail Small Parcel Truckl…"
click select "Select 1-Ton (PSS) 10 Wheel 10 Yard Dump Truck 20 Yard Dump Truck Bobtail Botto…"
select select "FLBD"
click select "Select 1-Ton (PSS) 10 Wheel 10 Yard Dump Truck 20 Yard Dump Truck Bobtail Botto…"
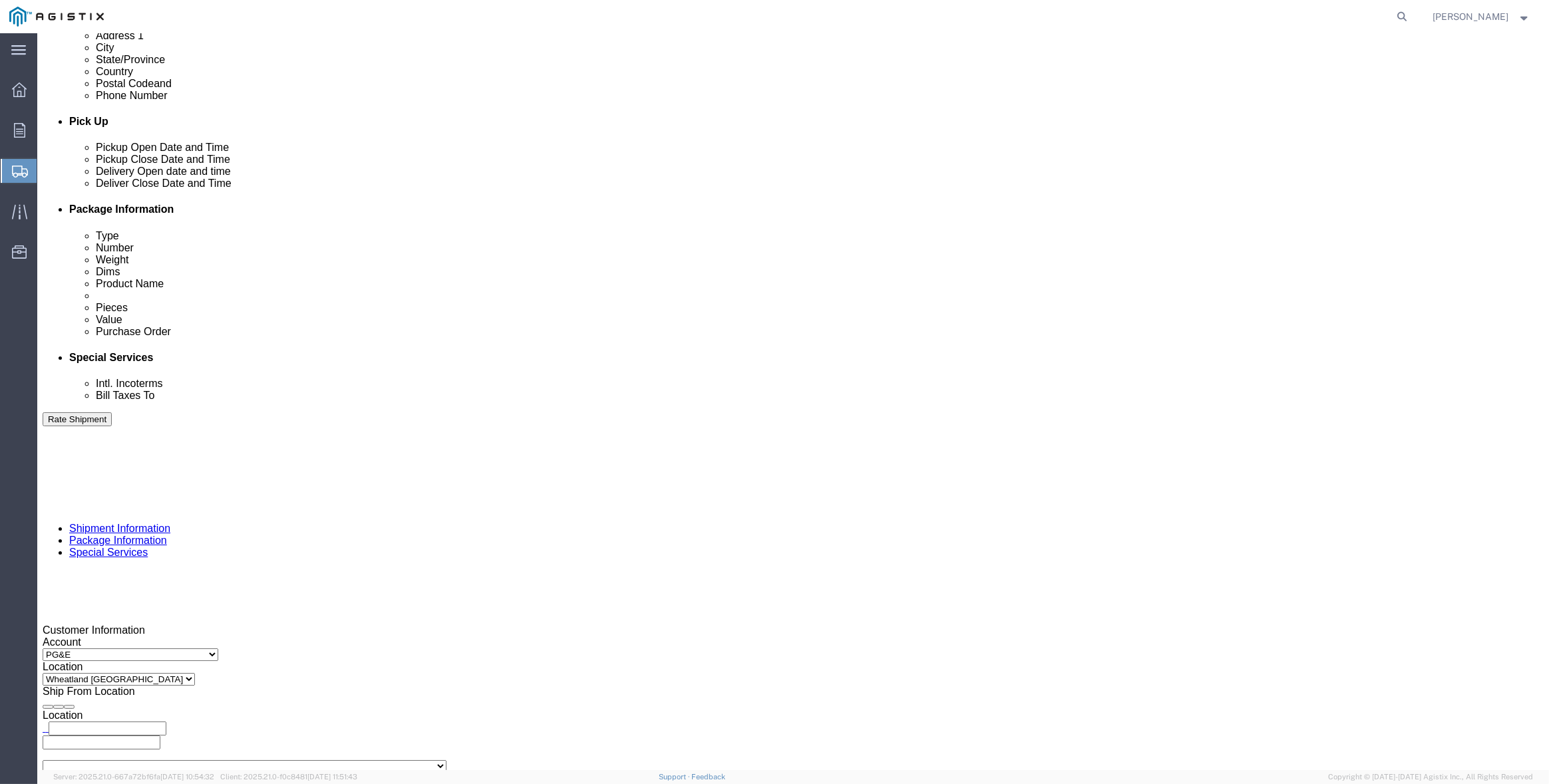
click button "Continue"
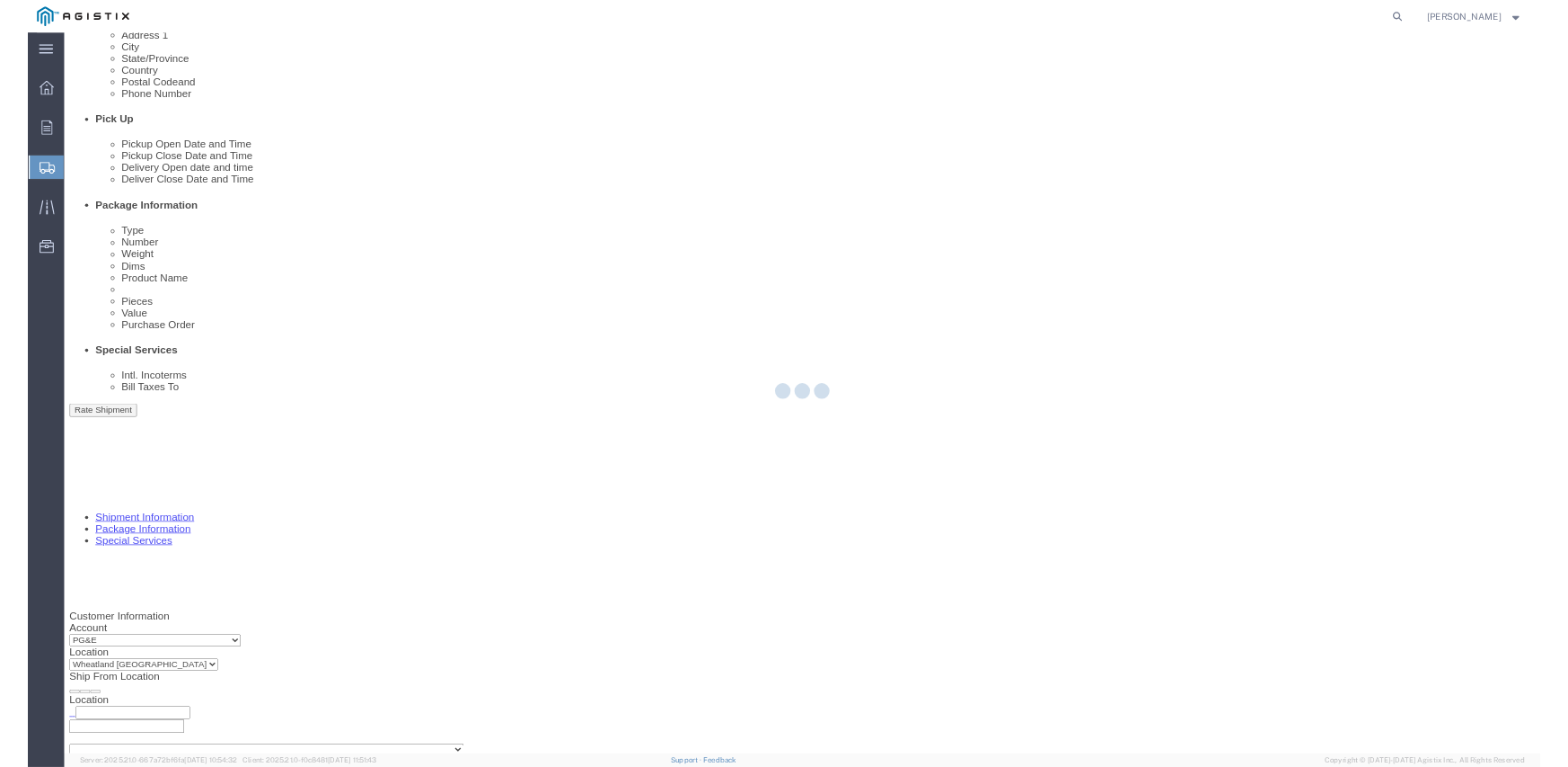
scroll to position [0, 0]
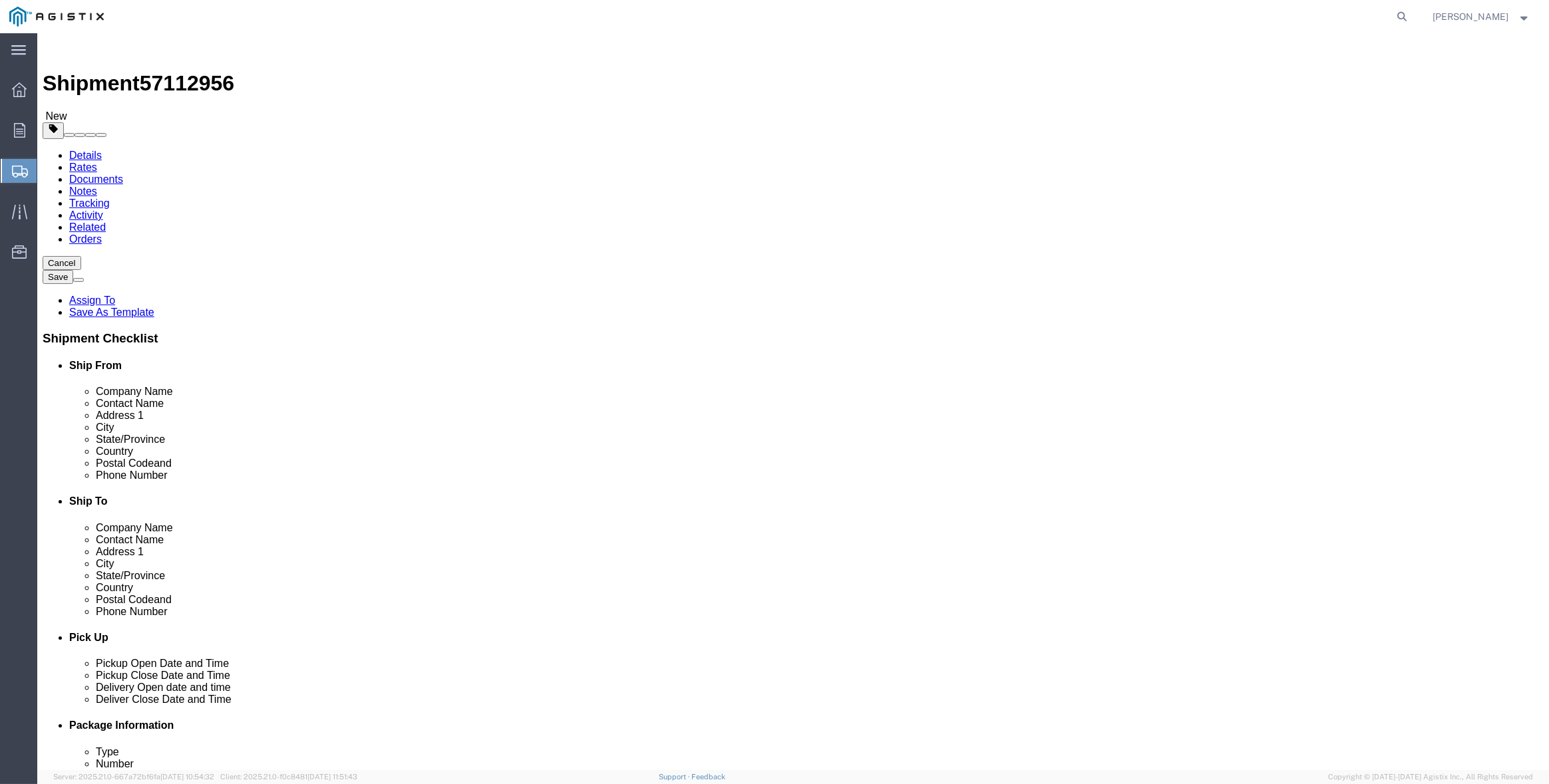
click button "Continue"
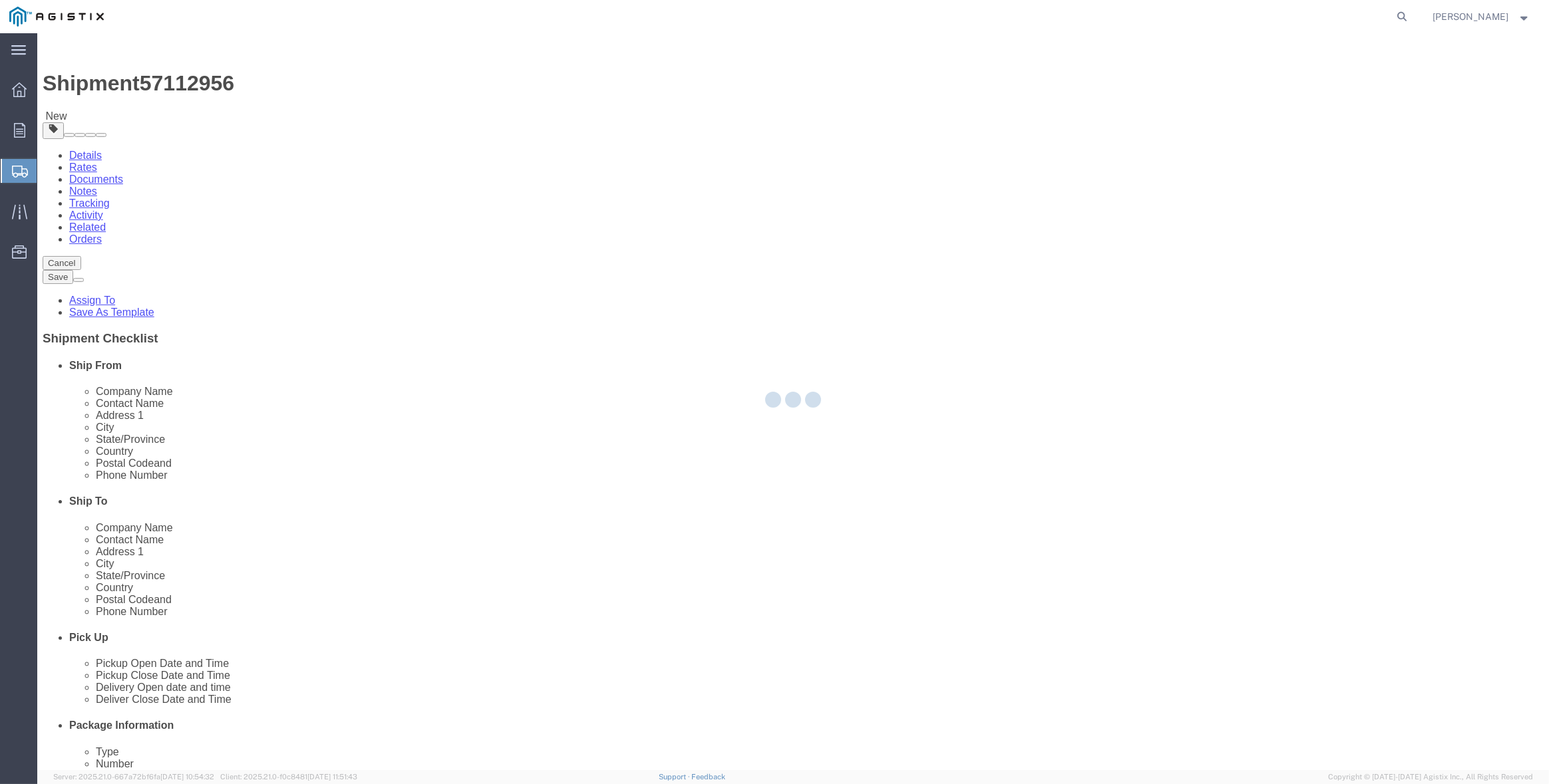
select select
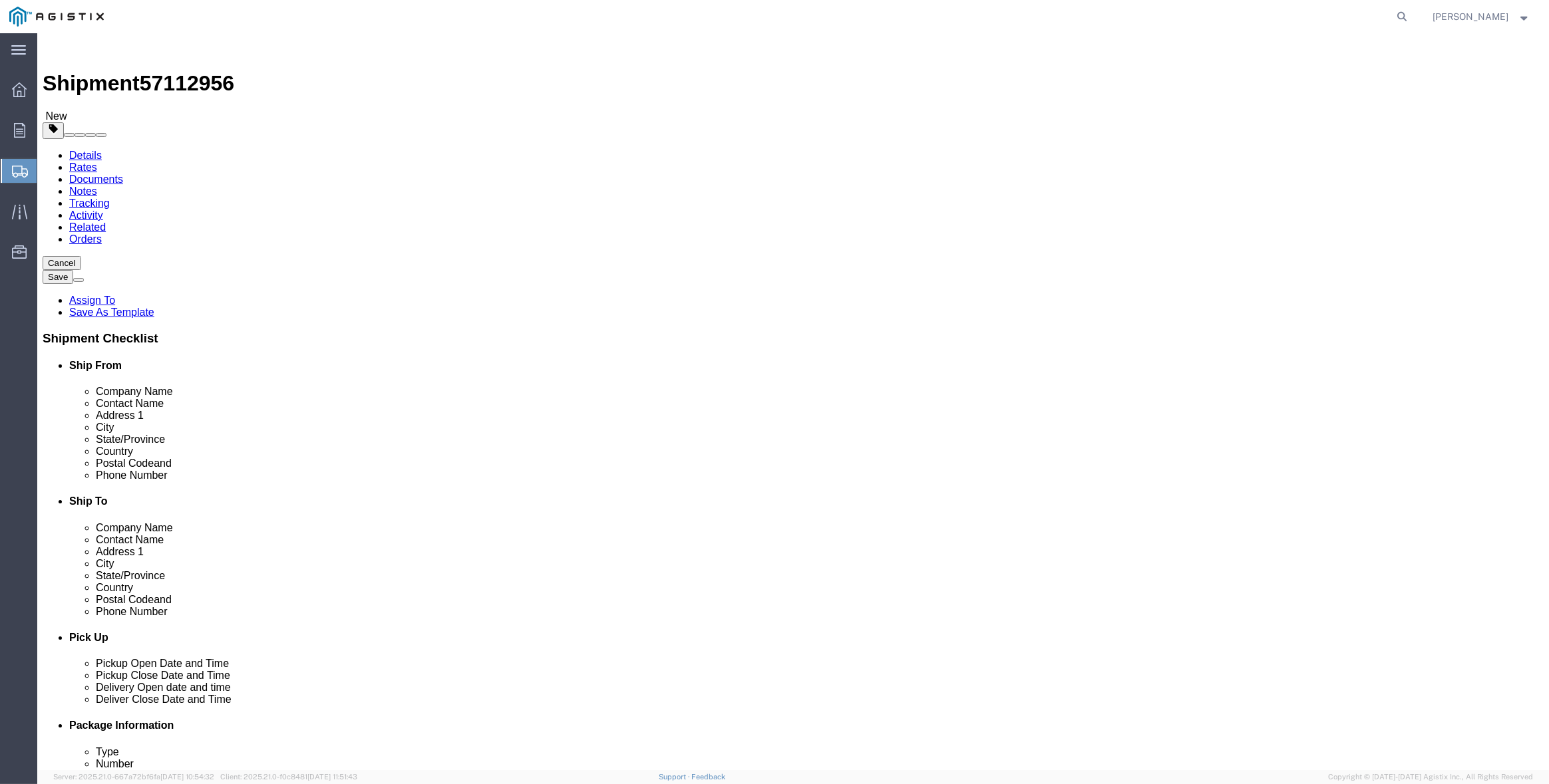
click button "Rate Shipment"
